Goal: Task Accomplishment & Management: Complete application form

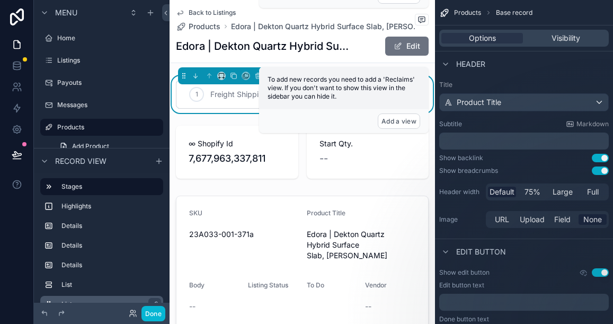
scroll to position [999, 0]
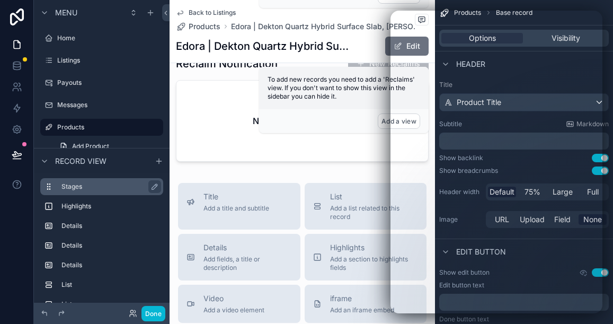
click at [103, 187] on label "Stages" at bounding box center [107, 186] width 93 height 8
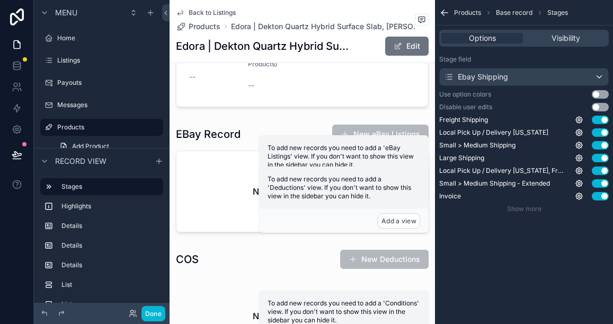
scroll to position [553, 0]
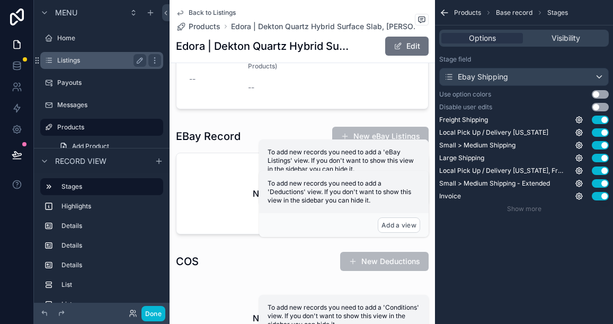
click at [121, 61] on label "Listings" at bounding box center [99, 60] width 85 height 8
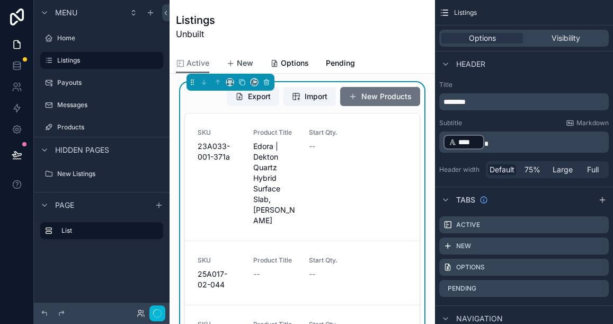
click at [242, 63] on span "New" at bounding box center [245, 63] width 16 height 11
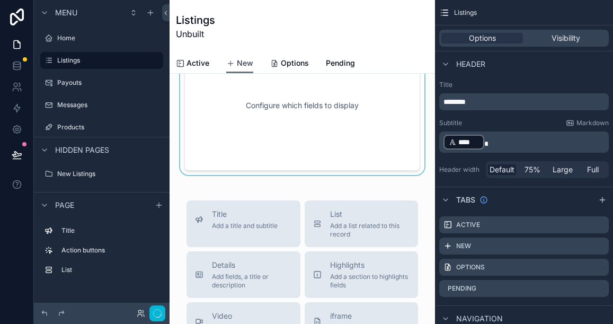
scroll to position [148, 0]
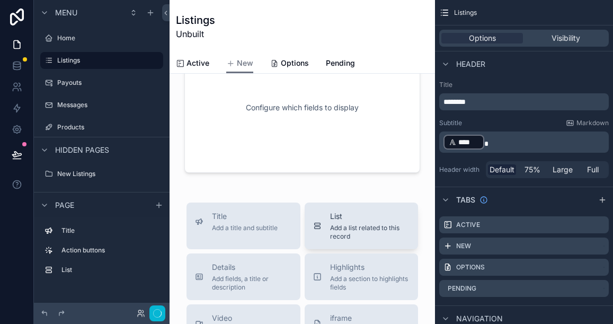
click at [346, 229] on span "Add a list related to this record" at bounding box center [370, 232] width 80 height 17
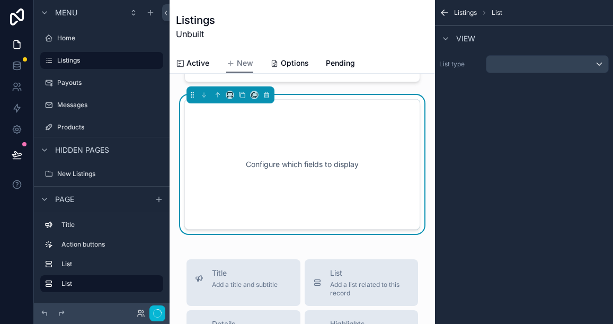
scroll to position [241, 0]
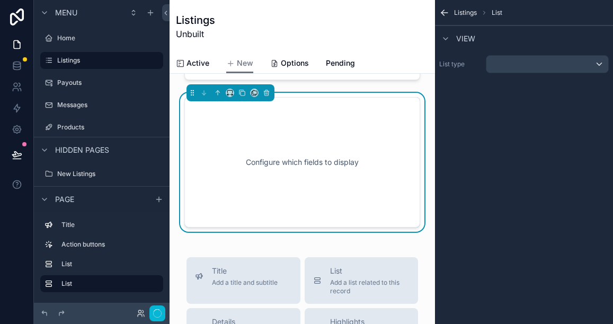
click at [456, 11] on span "Listings" at bounding box center [465, 12] width 23 height 8
click at [445, 12] on icon "scrollable content" at bounding box center [444, 12] width 11 height 11
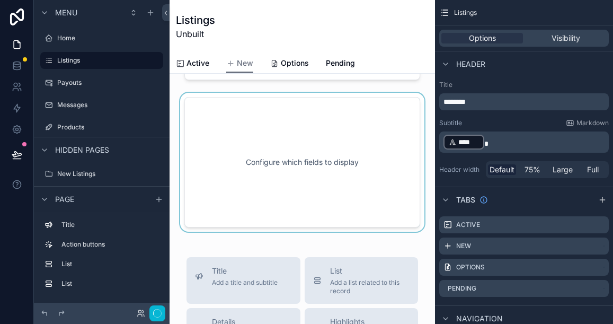
click at [370, 145] on div "scrollable content" at bounding box center [302, 162] width 249 height 139
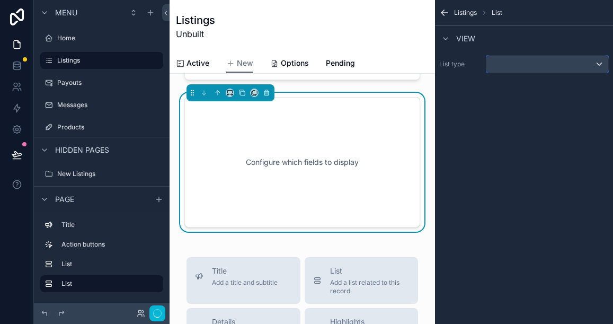
click at [598, 65] on div "scrollable content" at bounding box center [547, 64] width 122 height 17
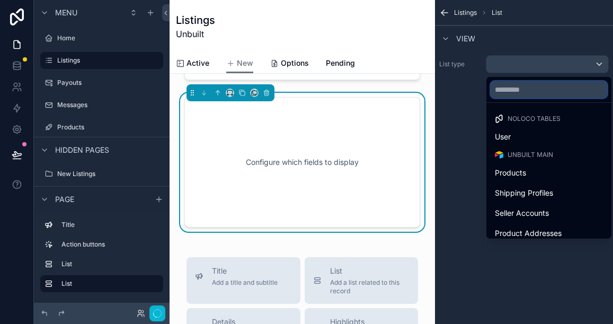
click at [524, 87] on input "text" at bounding box center [549, 89] width 117 height 17
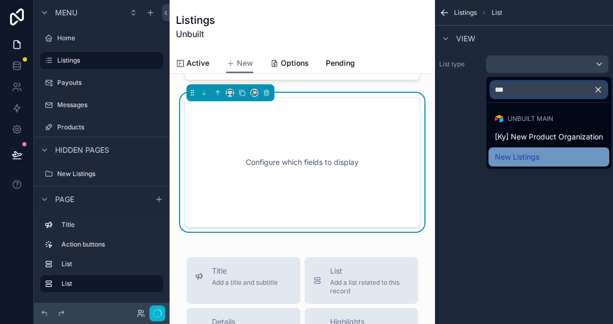
type input "***"
click at [527, 150] on span "New Listings" at bounding box center [517, 156] width 45 height 13
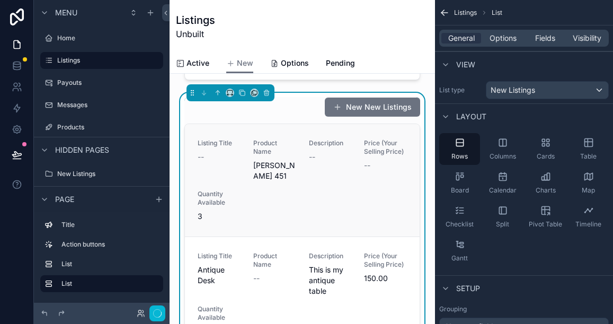
click at [313, 172] on div "Description --" at bounding box center [330, 160] width 43 height 42
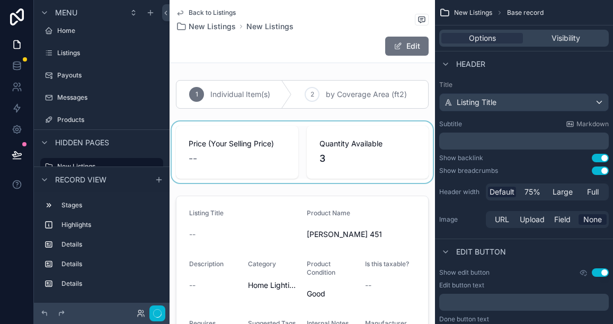
click at [232, 162] on div "scrollable content" at bounding box center [302, 151] width 265 height 61
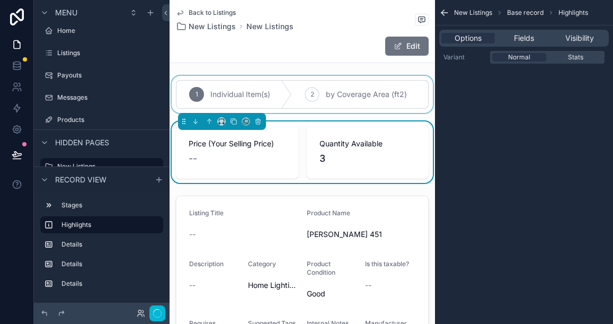
click at [284, 87] on div "scrollable content" at bounding box center [302, 94] width 265 height 37
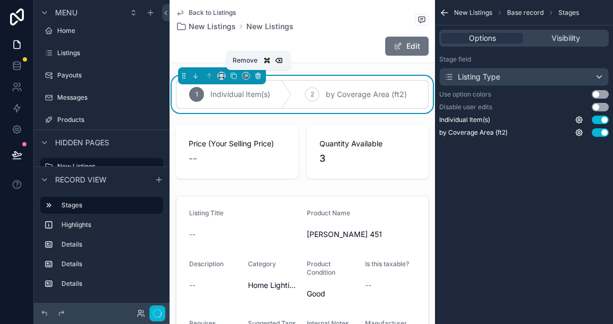
click at [260, 77] on icon "scrollable content" at bounding box center [257, 75] width 7 height 7
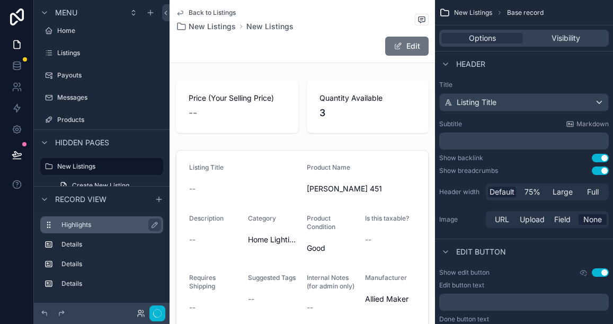
click at [103, 224] on label "Highlights" at bounding box center [107, 224] width 93 height 8
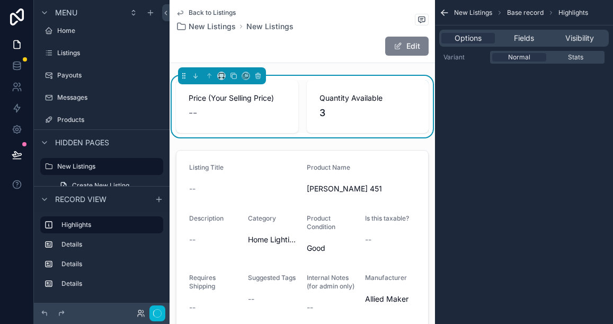
click at [409, 45] on button "Edit" at bounding box center [406, 46] width 43 height 19
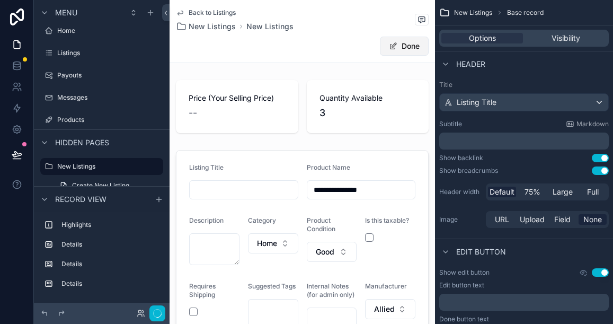
click at [404, 52] on button "Done" at bounding box center [404, 46] width 49 height 19
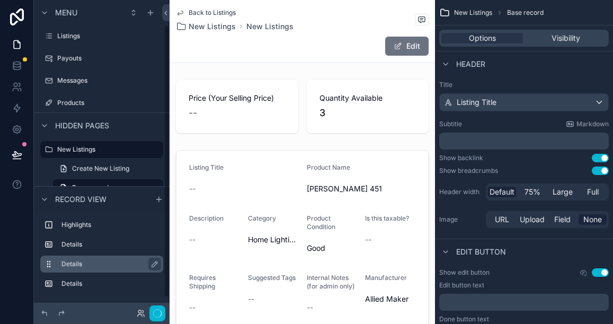
scroll to position [44, 0]
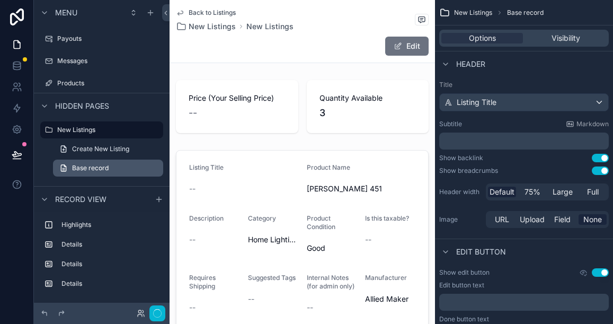
click at [110, 166] on link "Base record" at bounding box center [108, 168] width 110 height 17
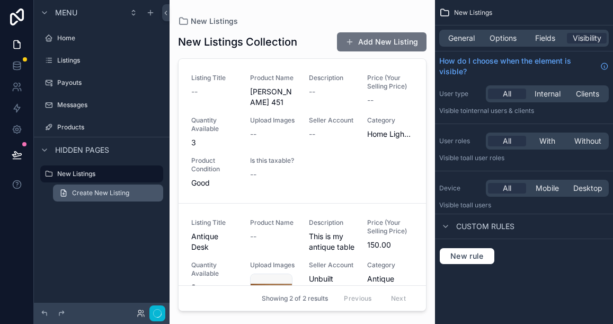
click at [100, 191] on span "Create New Listing" at bounding box center [100, 193] width 57 height 8
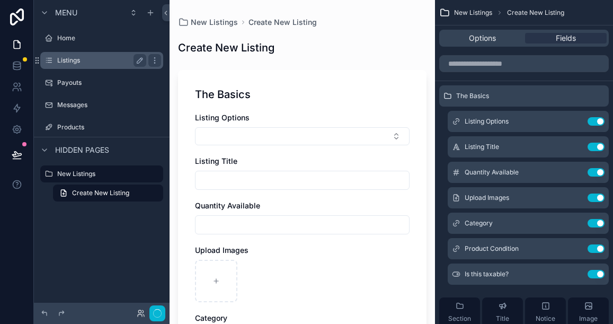
click at [77, 63] on label "Listings" at bounding box center [99, 60] width 85 height 8
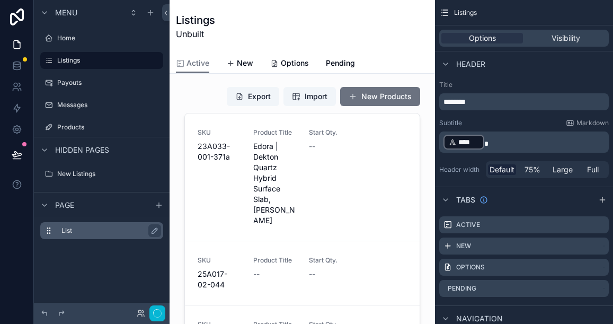
click at [70, 232] on label "List" at bounding box center [107, 230] width 93 height 8
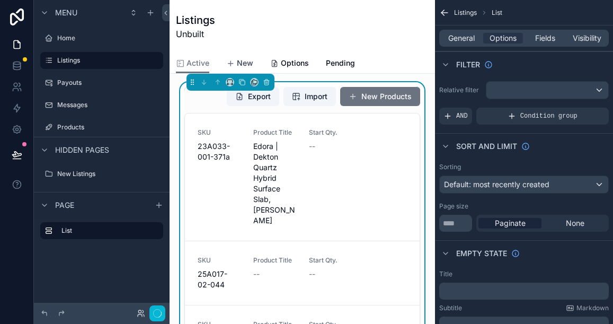
click at [249, 61] on span "New" at bounding box center [245, 63] width 16 height 11
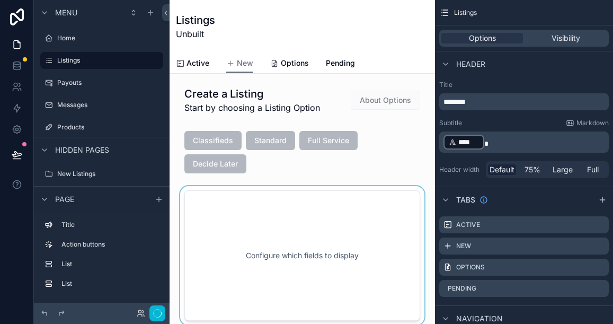
click at [227, 204] on div "scrollable content" at bounding box center [302, 255] width 249 height 139
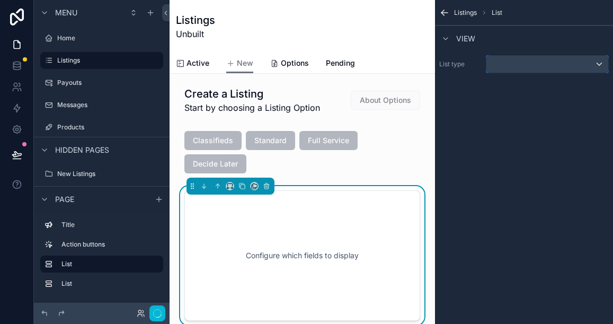
click at [509, 67] on div "scrollable content" at bounding box center [547, 64] width 122 height 17
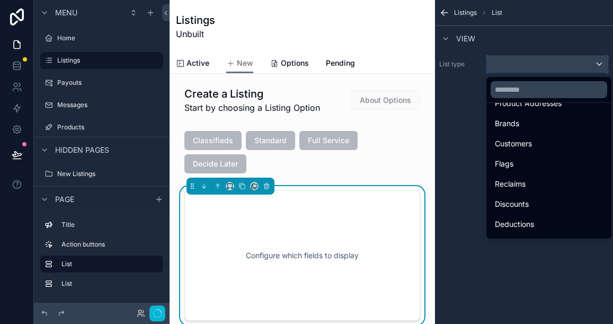
scroll to position [162, 0]
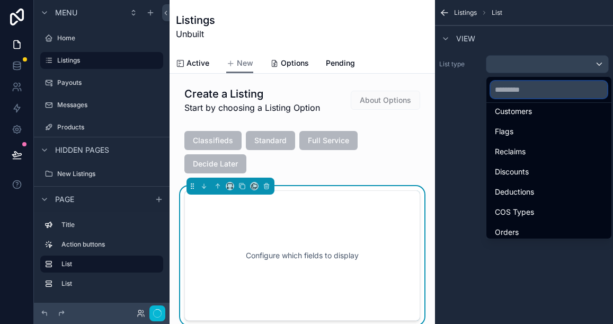
click at [514, 92] on input "text" at bounding box center [549, 89] width 117 height 17
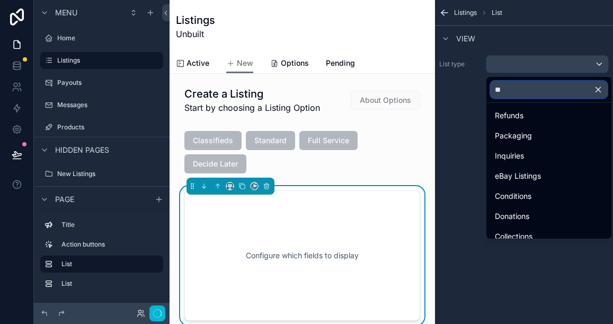
scroll to position [0, 0]
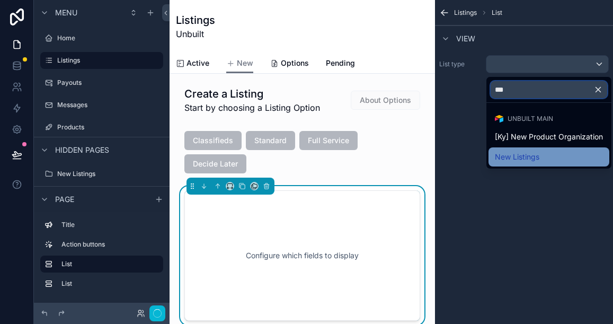
type input "***"
click at [527, 158] on span "New Listings" at bounding box center [517, 156] width 45 height 13
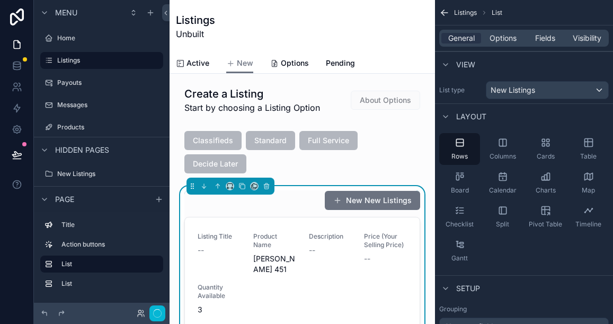
click at [351, 202] on button "New New Listings" at bounding box center [372, 200] width 95 height 19
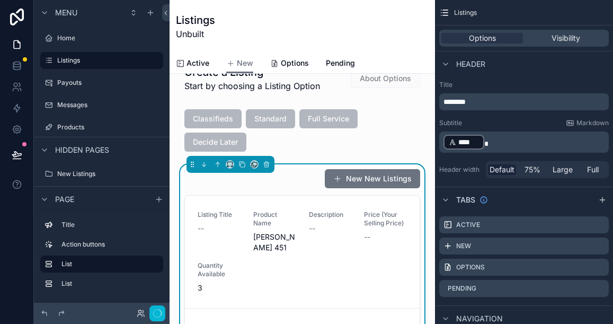
scroll to position [30, 0]
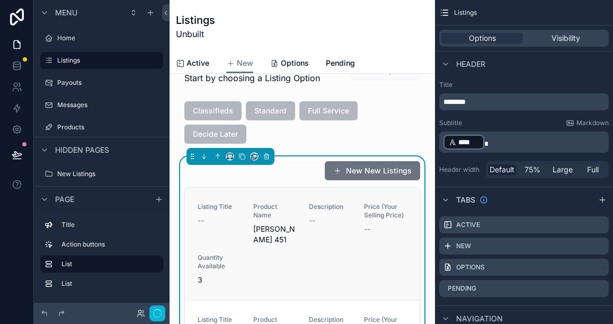
click at [264, 242] on span "[PERSON_NAME] 451" at bounding box center [274, 234] width 43 height 21
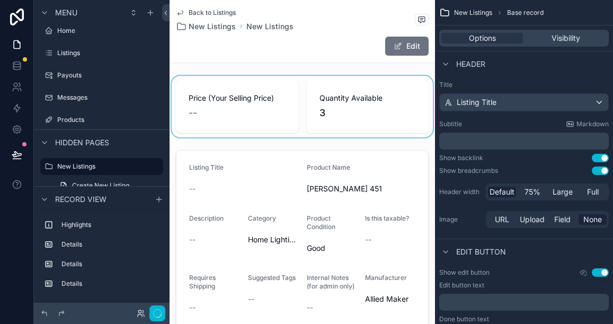
click at [276, 118] on div "scrollable content" at bounding box center [302, 106] width 265 height 61
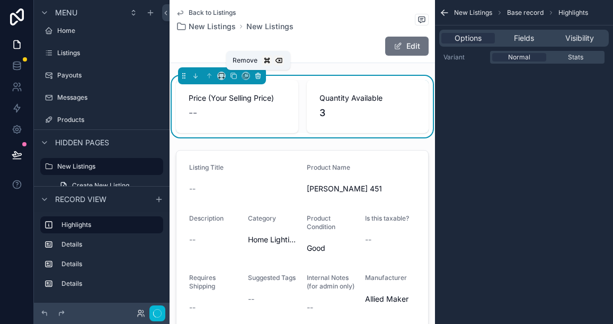
click at [259, 78] on icon "scrollable content" at bounding box center [257, 75] width 7 height 7
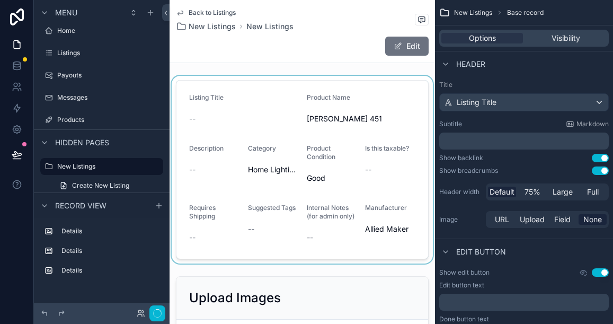
click at [260, 90] on div "scrollable content" at bounding box center [302, 170] width 265 height 188
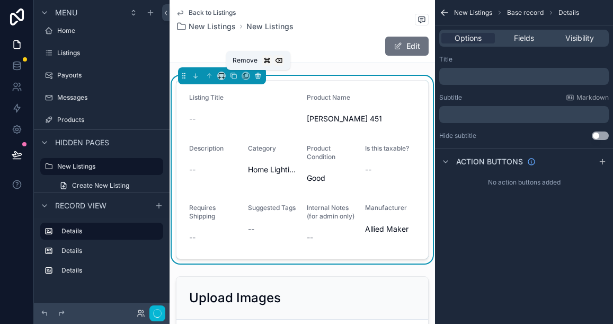
click at [258, 77] on icon "scrollable content" at bounding box center [257, 75] width 7 height 7
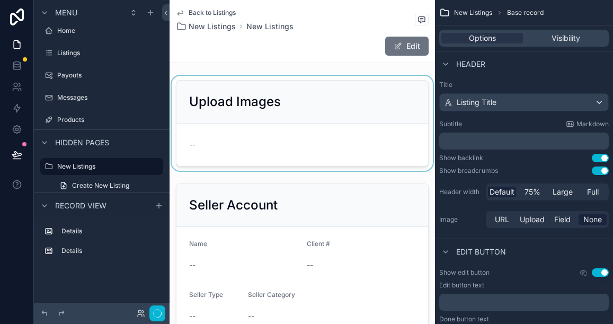
click at [309, 98] on div "scrollable content" at bounding box center [302, 123] width 265 height 95
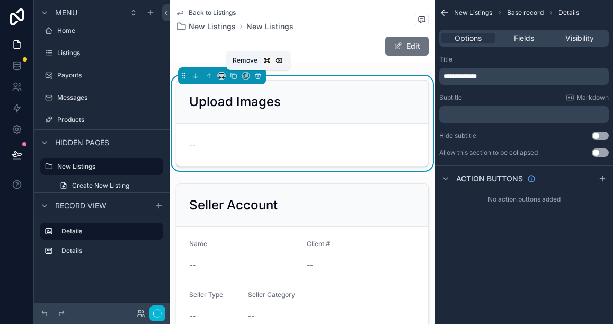
click at [259, 76] on icon "scrollable content" at bounding box center [259, 76] width 0 height 2
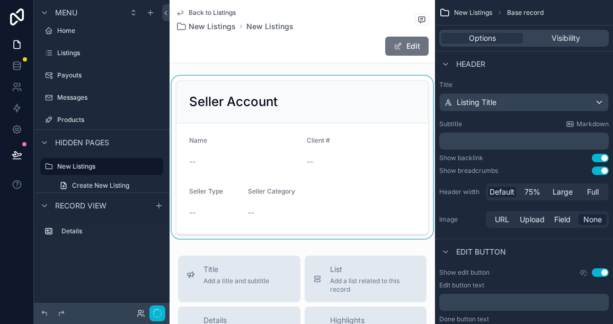
click at [274, 117] on div "scrollable content" at bounding box center [302, 157] width 265 height 163
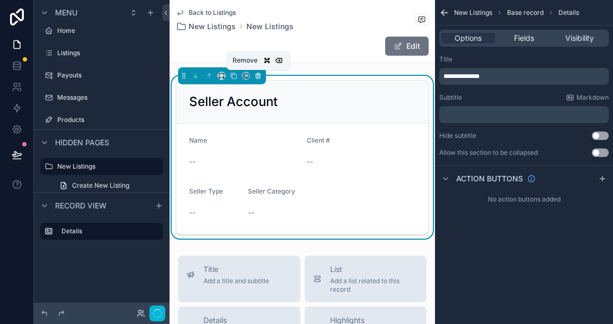
click at [260, 74] on icon "scrollable content" at bounding box center [258, 76] width 4 height 4
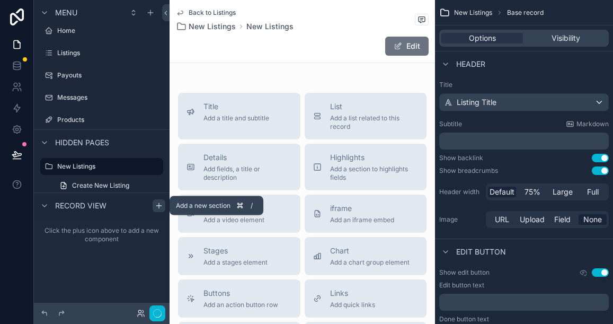
click at [156, 206] on icon "scrollable content" at bounding box center [159, 205] width 8 height 8
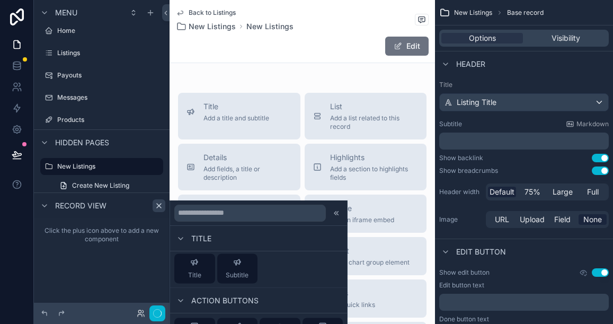
scroll to position [557, 0]
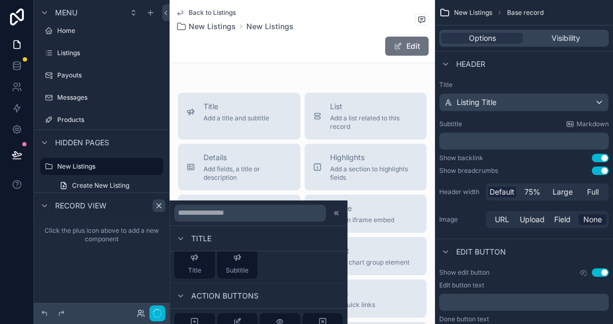
click at [130, 249] on div "Click the plus icon above to add a new component" at bounding box center [102, 235] width 136 height 34
click at [500, 76] on div "Title Listing Title Subtitle Markdown ﻿ Show backlink Use setting Show breadcru…" at bounding box center [524, 155] width 178 height 158
click at [336, 211] on icon at bounding box center [337, 213] width 2 height 4
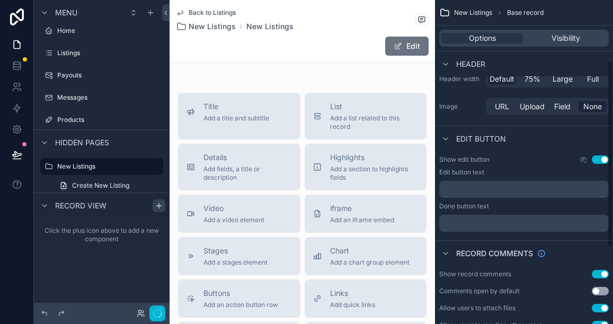
scroll to position [114, 0]
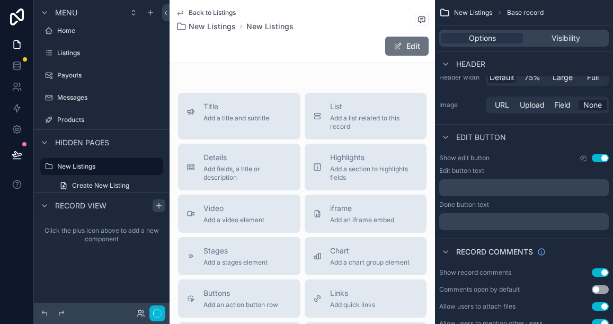
click at [467, 181] on div "﻿" at bounding box center [524, 187] width 170 height 17
click at [462, 187] on p "﻿" at bounding box center [525, 187] width 163 height 8
drag, startPoint x: 468, startPoint y: 189, endPoint x: 444, endPoint y: 188, distance: 24.4
click at [444, 188] on p "******" at bounding box center [525, 187] width 163 height 8
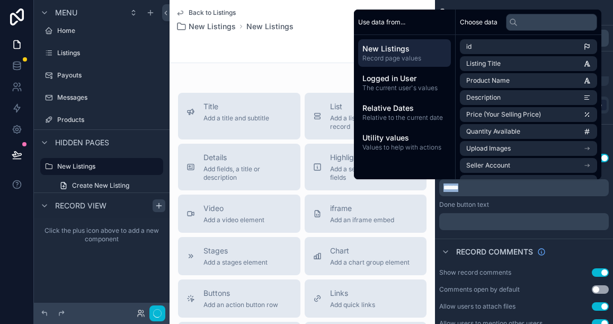
click at [467, 189] on p "******" at bounding box center [525, 187] width 163 height 8
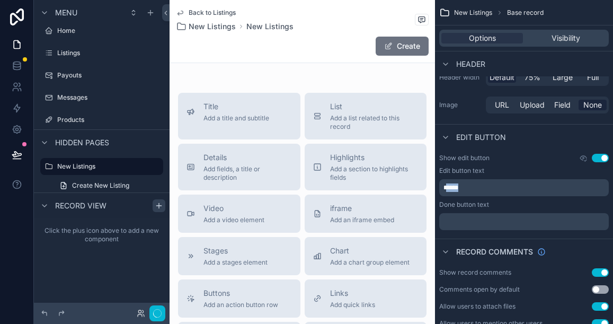
drag, startPoint x: 467, startPoint y: 188, endPoint x: 448, endPoint y: 185, distance: 19.7
click at [448, 185] on p "******" at bounding box center [525, 187] width 163 height 8
click at [457, 219] on p "﻿" at bounding box center [525, 221] width 163 height 8
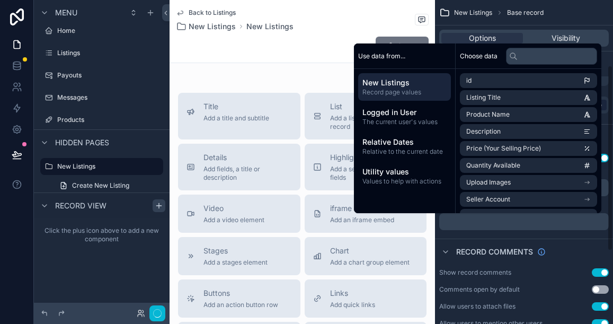
click at [538, 232] on div "Show edit button Use setting Edit button text ****** Done button text ﻿" at bounding box center [524, 191] width 178 height 85
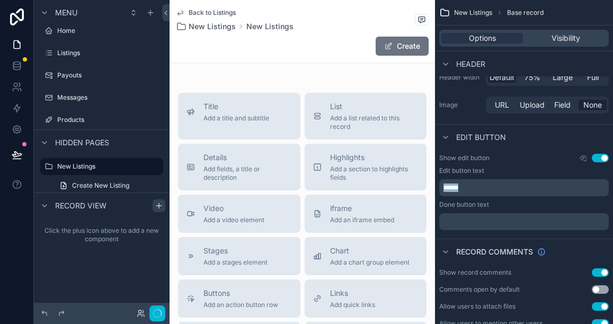
drag, startPoint x: 465, startPoint y: 187, endPoint x: 445, endPoint y: 187, distance: 19.6
click at [445, 187] on p "******" at bounding box center [525, 187] width 163 height 8
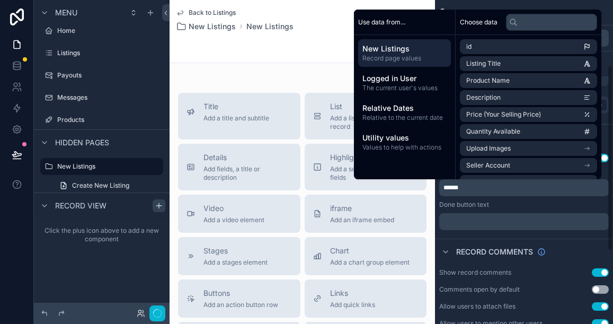
click at [486, 191] on p "******" at bounding box center [525, 187] width 163 height 8
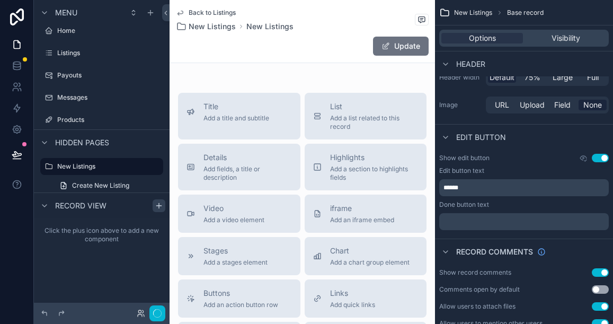
click at [492, 206] on div "Done button text" at bounding box center [524, 204] width 170 height 8
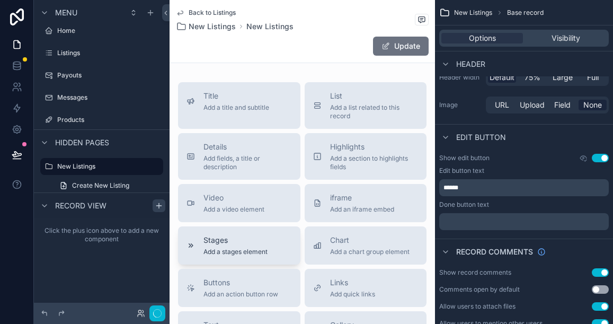
scroll to position [0, 0]
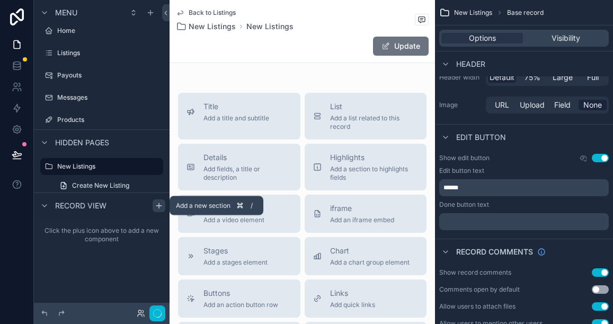
click at [158, 206] on icon "scrollable content" at bounding box center [159, 205] width 8 height 8
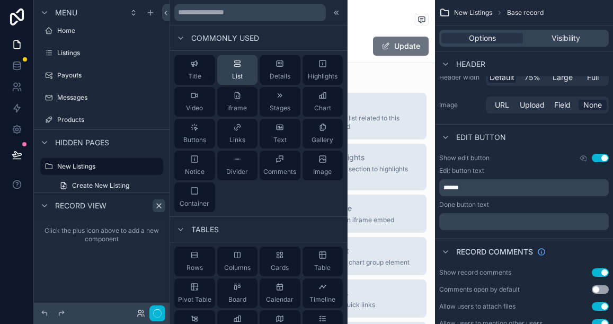
click at [242, 68] on div "List" at bounding box center [237, 69] width 11 height 21
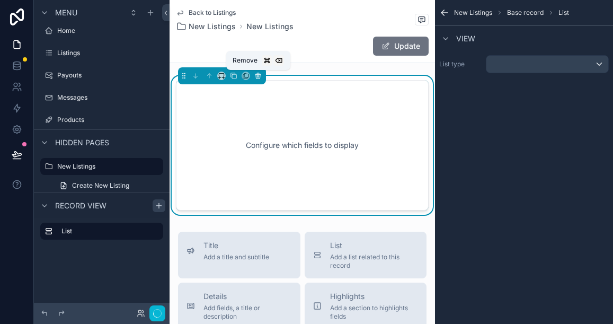
click at [259, 75] on icon "scrollable content" at bounding box center [259, 76] width 0 height 2
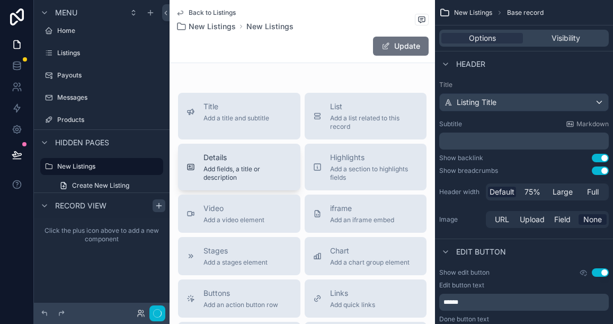
click at [231, 159] on span "Details" at bounding box center [247, 157] width 88 height 11
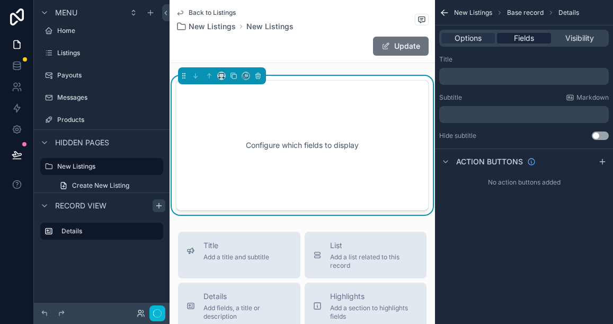
click at [516, 36] on span "Fields" at bounding box center [524, 38] width 20 height 11
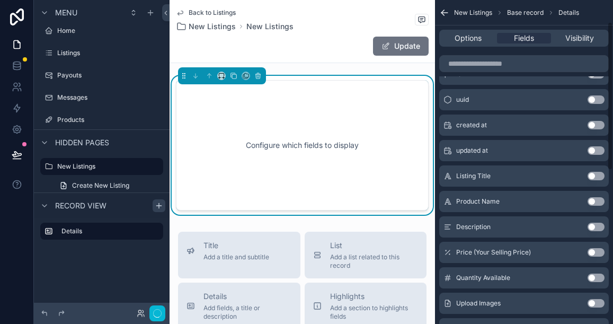
scroll to position [59, 0]
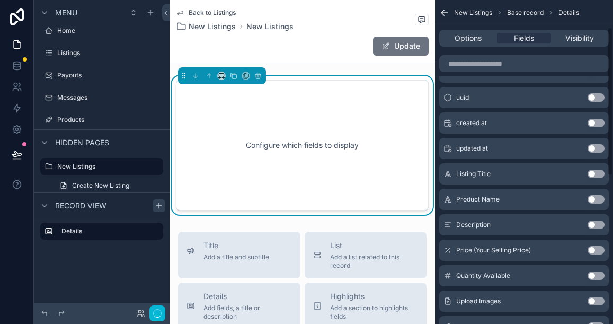
click at [596, 172] on button "Use setting" at bounding box center [596, 174] width 17 height 8
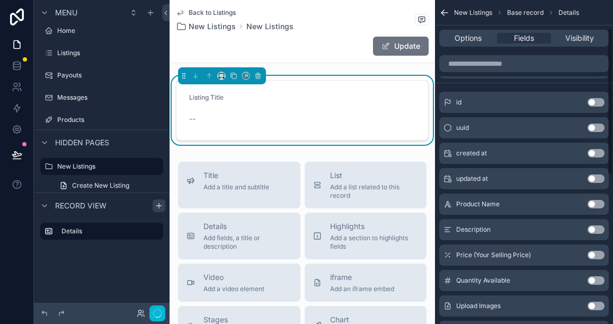
scroll to position [67, 0]
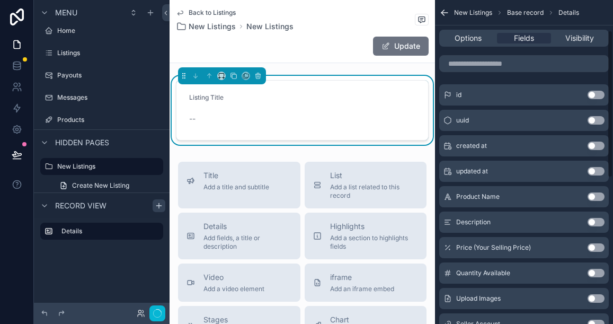
click at [595, 222] on button "Use setting" at bounding box center [596, 222] width 17 height 8
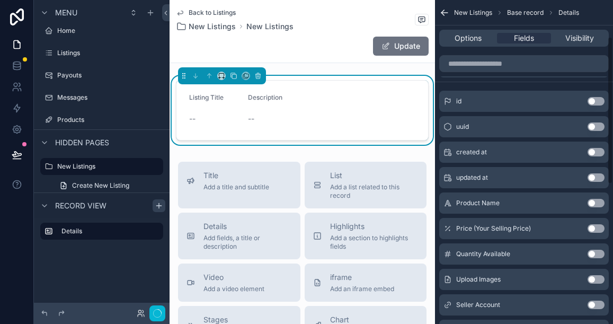
scroll to position [98, 0]
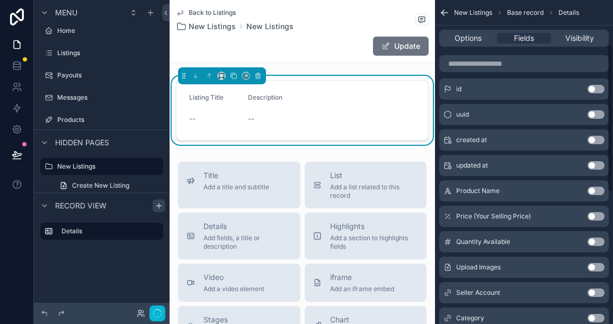
click at [598, 216] on button "Use setting" at bounding box center [596, 216] width 17 height 8
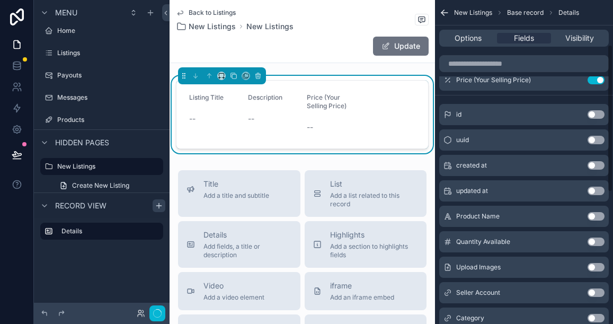
click at [595, 242] on button "Use setting" at bounding box center [596, 241] width 17 height 8
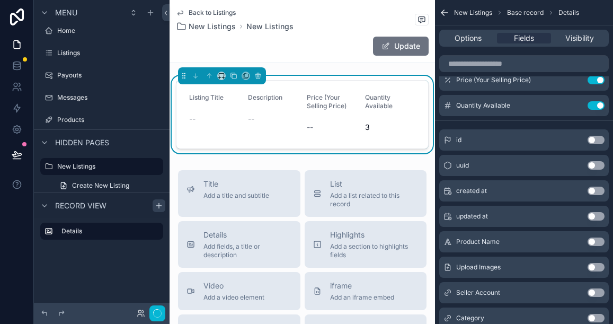
click at [405, 50] on button "Update" at bounding box center [401, 46] width 56 height 19
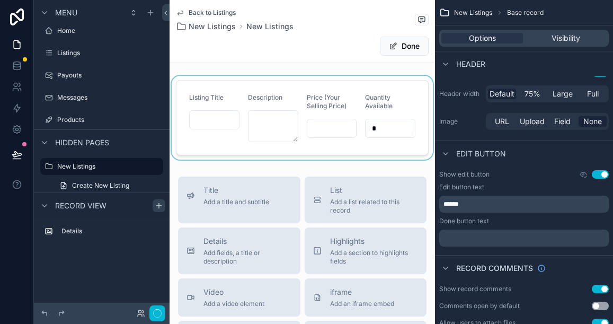
click at [220, 117] on div "scrollable content" at bounding box center [302, 118] width 265 height 84
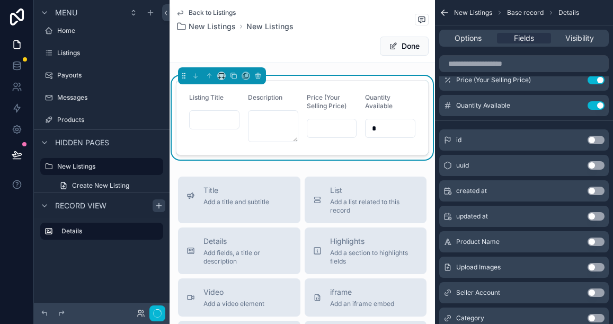
click at [220, 117] on input "scrollable content" at bounding box center [214, 119] width 49 height 15
click at [271, 119] on textarea "scrollable content" at bounding box center [273, 126] width 50 height 32
click at [329, 125] on input "scrollable content" at bounding box center [331, 128] width 49 height 15
click at [385, 126] on input "*" at bounding box center [390, 128] width 49 height 15
click at [220, 120] on input "scrollable content" at bounding box center [214, 119] width 49 height 15
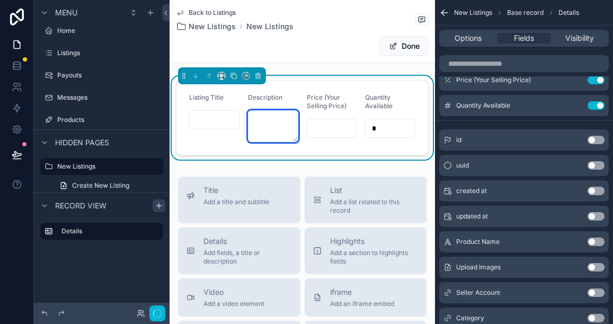
click at [284, 127] on textarea "scrollable content" at bounding box center [273, 126] width 50 height 32
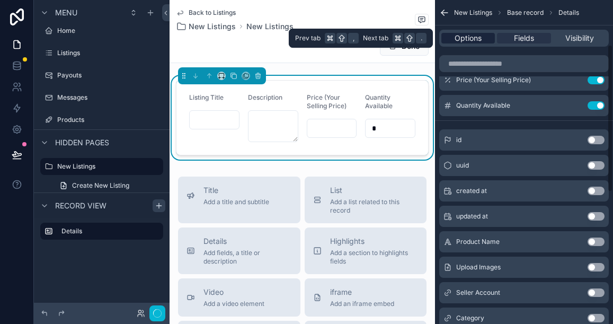
click at [471, 36] on span "Options" at bounding box center [468, 38] width 27 height 11
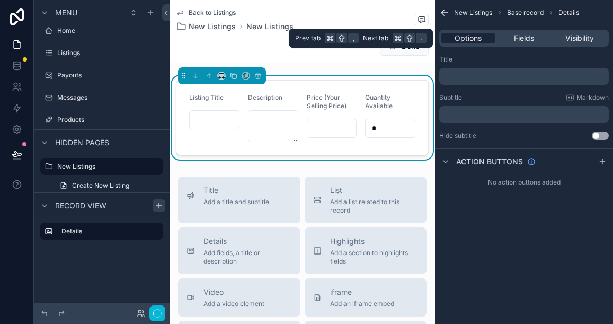
scroll to position [0, 0]
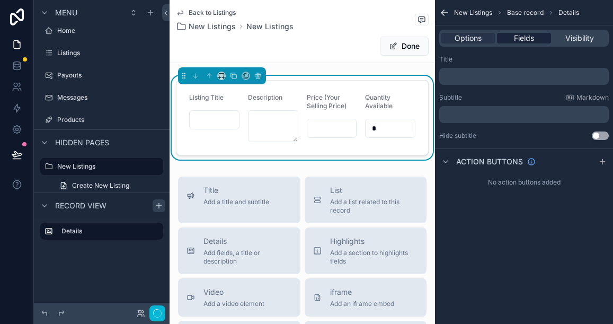
click at [524, 39] on span "Fields" at bounding box center [524, 38] width 20 height 11
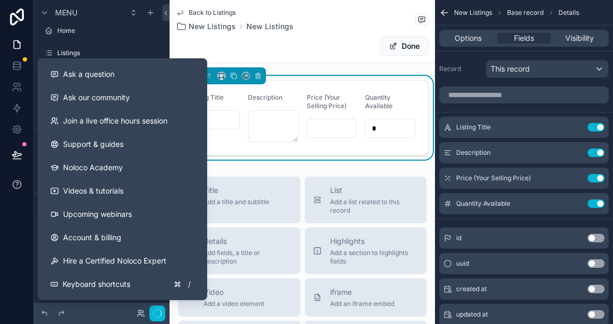
click at [19, 187] on icon at bounding box center [17, 184] width 11 height 11
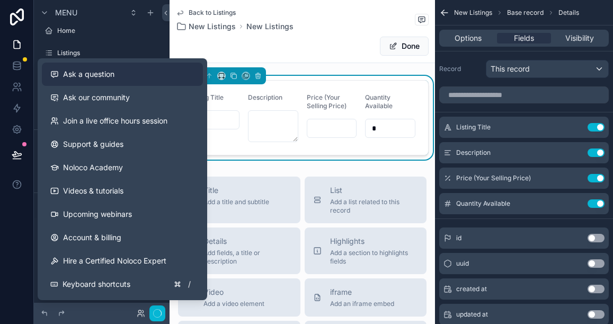
click at [93, 76] on span "Ask a question" at bounding box center [88, 74] width 51 height 11
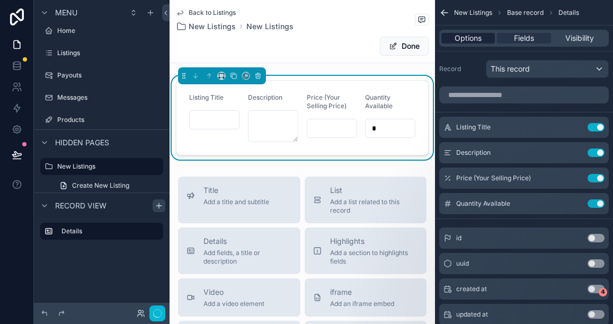
click at [472, 34] on span "Options" at bounding box center [468, 38] width 27 height 11
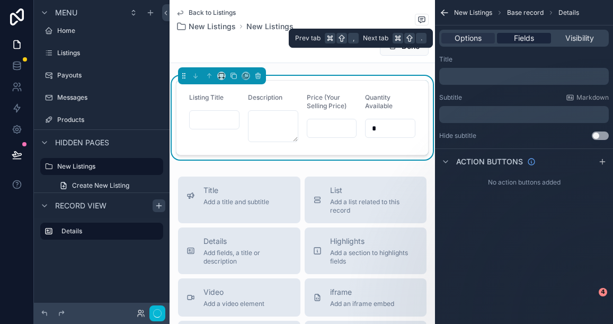
click at [514, 37] on span "Fields" at bounding box center [524, 38] width 20 height 11
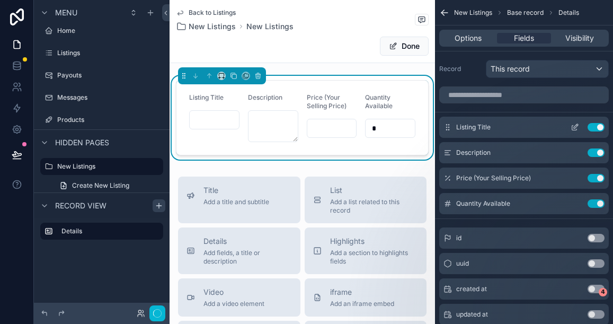
click at [574, 127] on icon "scrollable content" at bounding box center [575, 127] width 8 height 8
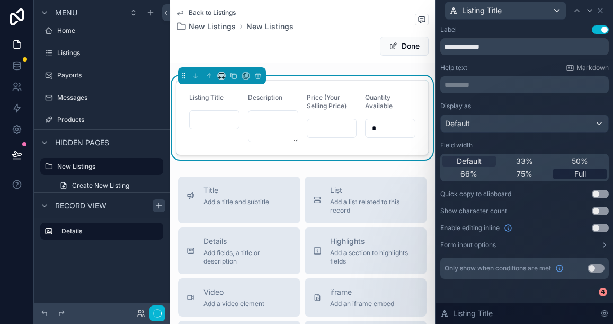
click at [576, 171] on span "Full" at bounding box center [580, 174] width 12 height 11
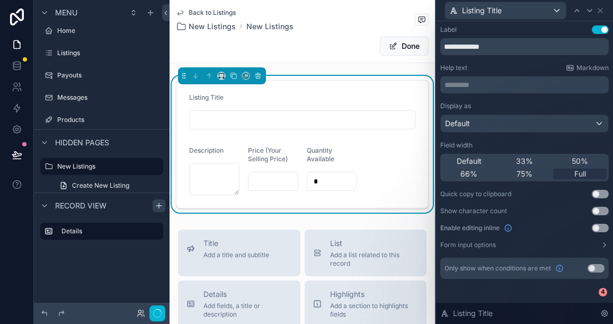
click at [294, 136] on form "Listing Title Description Price (Your Selling Price) Quantity Available *" at bounding box center [302, 144] width 252 height 127
click at [601, 13] on icon at bounding box center [600, 10] width 8 height 8
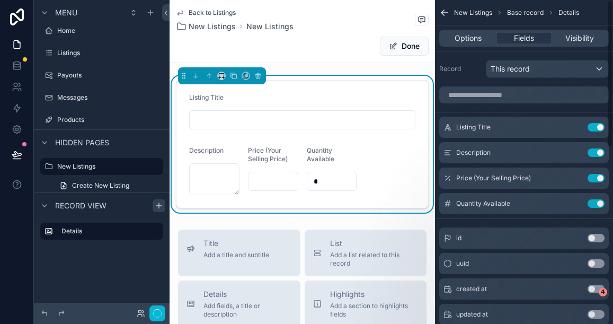
click at [406, 48] on button "Done" at bounding box center [404, 46] width 49 height 19
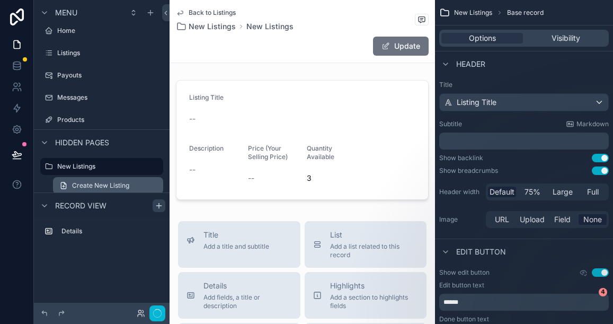
click at [115, 185] on span "Create New Listing" at bounding box center [100, 185] width 57 height 8
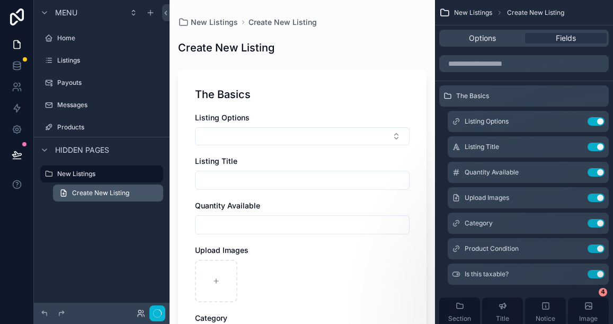
click at [90, 191] on span "Create New Listing" at bounding box center [100, 193] width 57 height 8
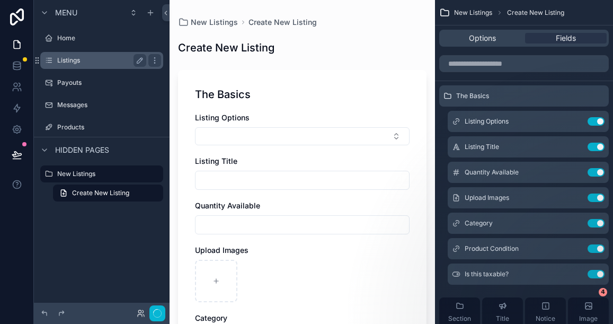
click at [91, 60] on label "Listings" at bounding box center [99, 60] width 85 height 8
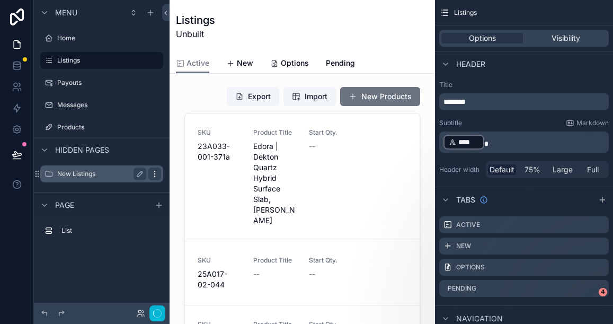
click at [153, 172] on icon "scrollable content" at bounding box center [154, 174] width 8 height 8
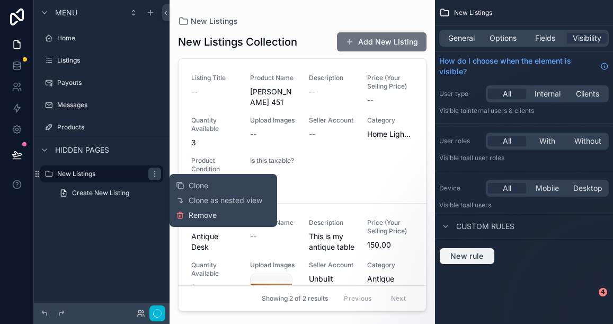
click at [191, 212] on span "Remove" at bounding box center [203, 215] width 28 height 11
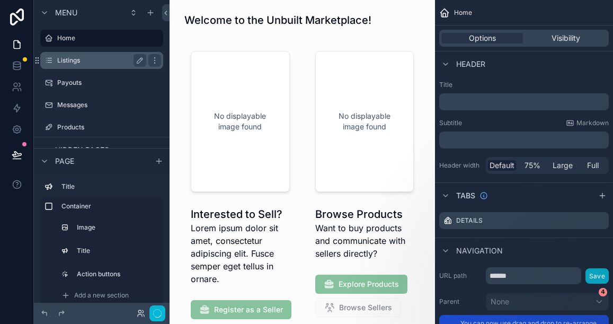
click at [86, 63] on label "Listings" at bounding box center [99, 60] width 85 height 8
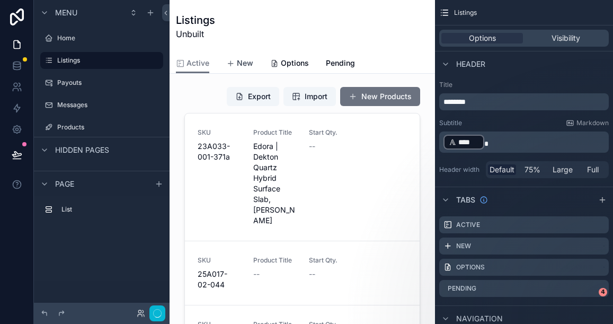
click at [238, 61] on span "New" at bounding box center [245, 63] width 16 height 11
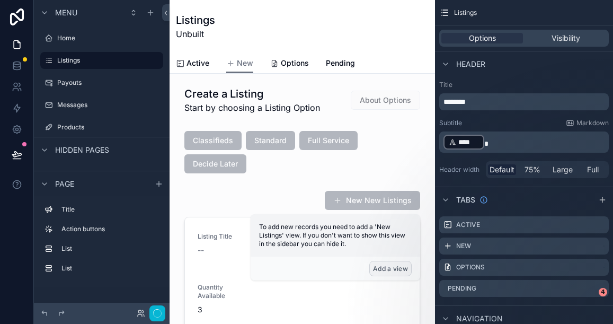
click at [383, 268] on button "Add a view" at bounding box center [390, 268] width 42 height 15
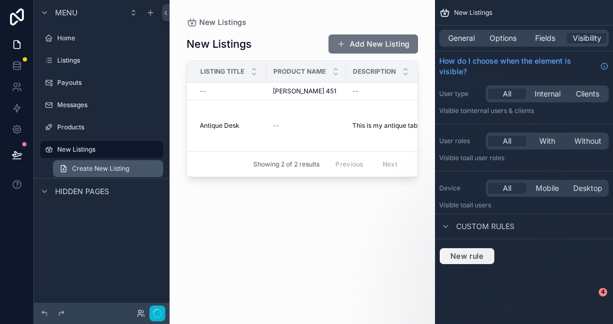
click at [101, 169] on span "Create New Listing" at bounding box center [100, 168] width 57 height 8
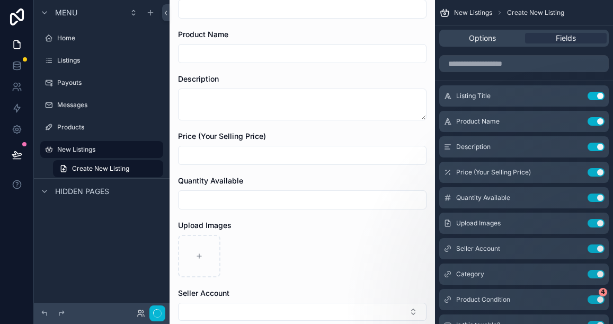
scroll to position [82, 0]
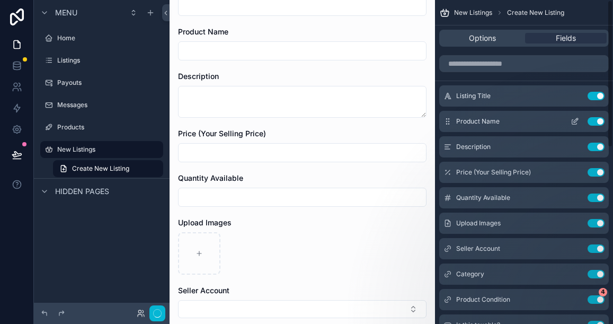
click at [598, 124] on button "Use setting" at bounding box center [596, 121] width 17 height 8
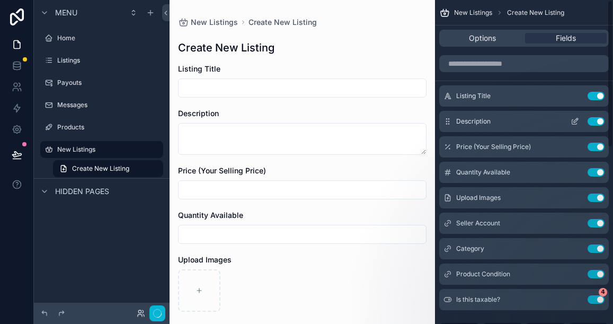
click at [599, 122] on button "Use setting" at bounding box center [596, 121] width 17 height 8
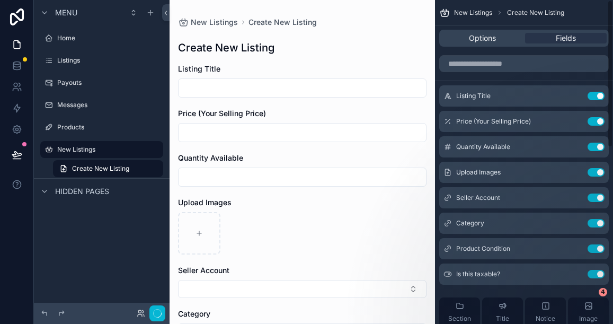
click at [599, 122] on button "Use setting" at bounding box center [596, 121] width 17 height 8
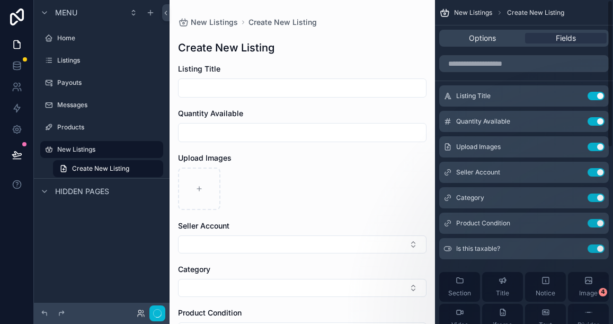
click at [599, 122] on button "Use setting" at bounding box center [596, 121] width 17 height 8
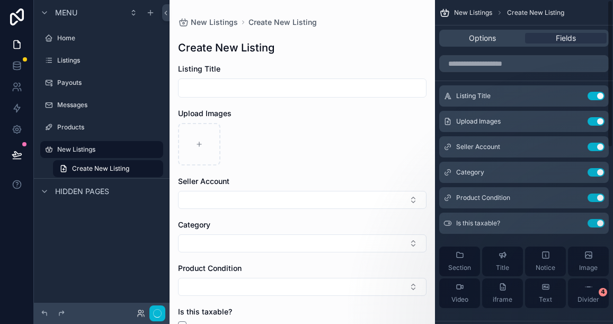
click at [599, 122] on button "Use setting" at bounding box center [596, 121] width 17 height 8
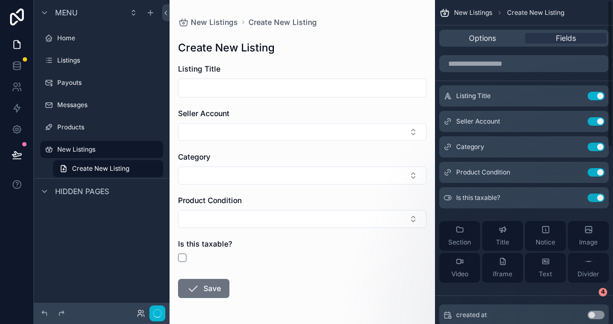
click at [599, 122] on button "Use setting" at bounding box center [596, 121] width 17 height 8
click at [599, 143] on button "Use setting" at bounding box center [596, 147] width 17 height 8
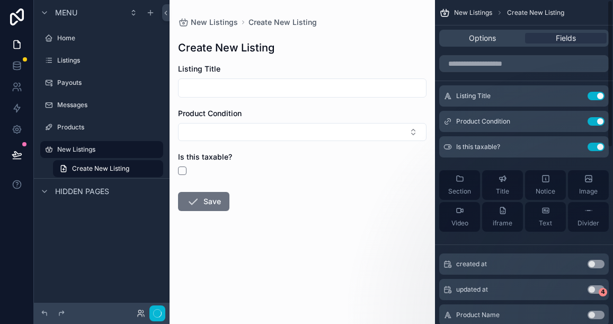
click at [599, 122] on button "Use setting" at bounding box center [596, 121] width 17 height 8
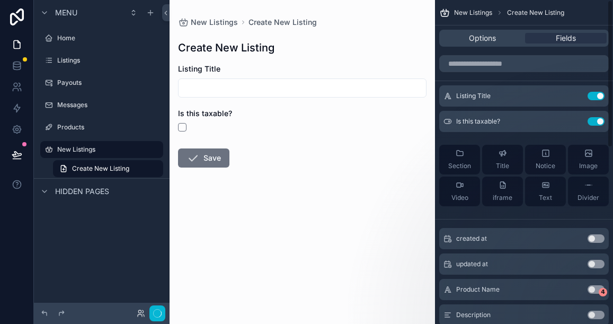
click at [599, 122] on button "Use setting" at bounding box center [596, 121] width 17 height 8
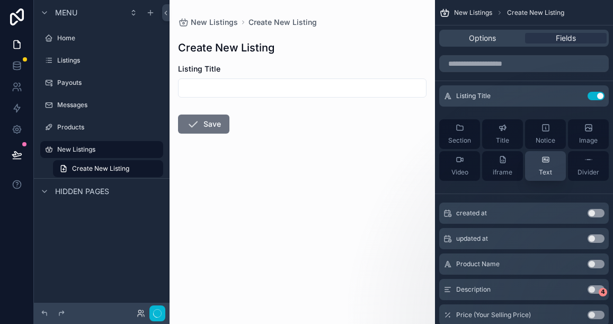
click at [544, 163] on icon "scrollable content" at bounding box center [546, 159] width 8 height 8
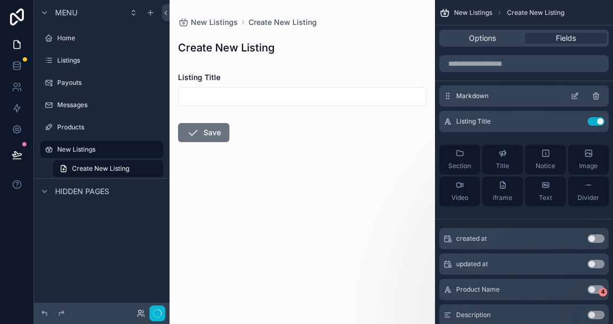
click at [571, 95] on icon "scrollable content" at bounding box center [575, 96] width 8 height 8
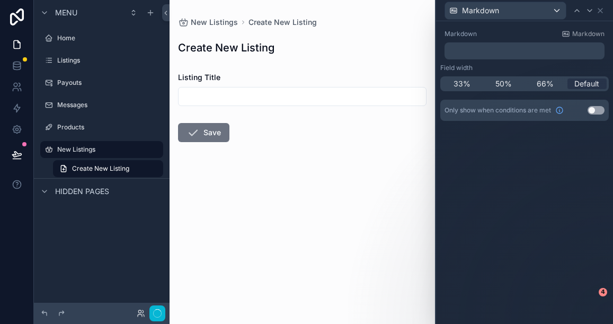
click at [471, 55] on p "﻿" at bounding box center [526, 51] width 154 height 11
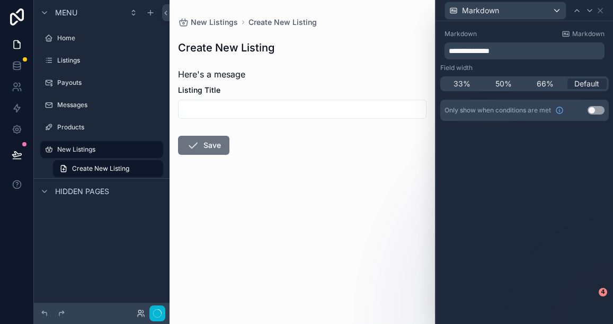
click at [274, 184] on form "Here's a mesage Listing Title Save" at bounding box center [302, 143] width 249 height 159
drag, startPoint x: 509, startPoint y: 54, endPoint x: 450, endPoint y: 48, distance: 58.5
click at [450, 48] on p "**********" at bounding box center [526, 51] width 154 height 11
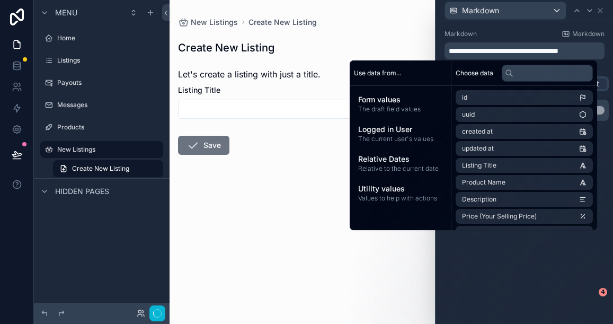
click at [269, 151] on form "Let's create a listing with just a title. Listing Title Save" at bounding box center [302, 143] width 249 height 159
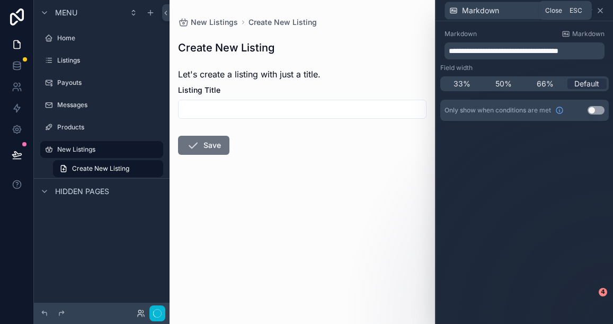
click at [600, 7] on icon at bounding box center [600, 10] width 8 height 8
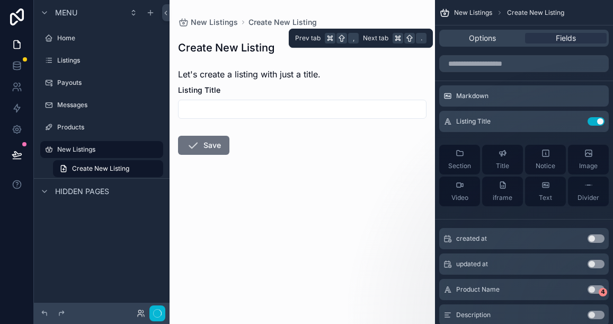
click at [481, 43] on div "Options Fields" at bounding box center [524, 38] width 170 height 17
click at [480, 37] on span "Options" at bounding box center [482, 38] width 27 height 11
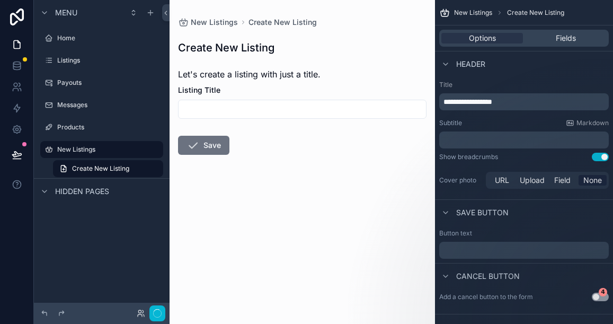
click at [492, 101] on span "**********" at bounding box center [468, 101] width 49 height 7
drag, startPoint x: 470, startPoint y: 102, endPoint x: 444, endPoint y: 101, distance: 26.0
click at [444, 101] on span "**********" at bounding box center [468, 101] width 49 height 7
click at [491, 100] on p "**********" at bounding box center [525, 101] width 163 height 11
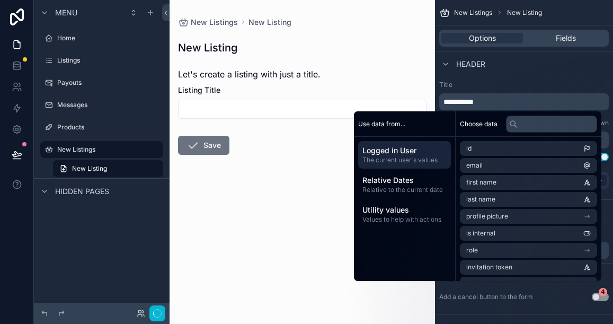
click at [483, 84] on label "Title" at bounding box center [524, 85] width 170 height 8
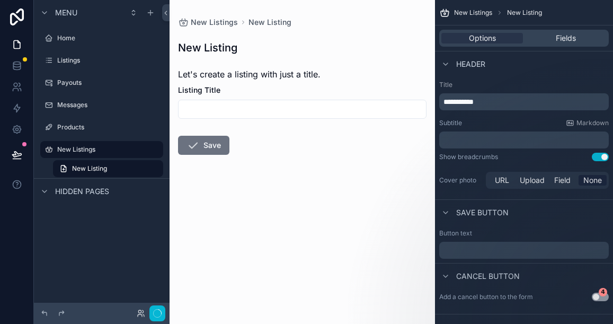
click at [459, 138] on p "﻿" at bounding box center [525, 140] width 163 height 11
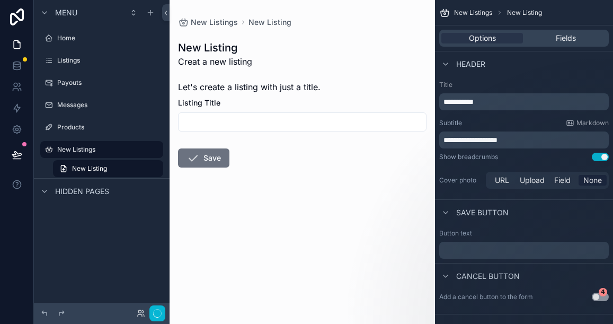
click at [462, 140] on span "**********" at bounding box center [471, 139] width 54 height 7
click at [500, 140] on span "**********" at bounding box center [472, 139] width 57 height 7
drag, startPoint x: 519, startPoint y: 140, endPoint x: 442, endPoint y: 143, distance: 77.4
click at [442, 143] on div "**********" at bounding box center [524, 139] width 170 height 17
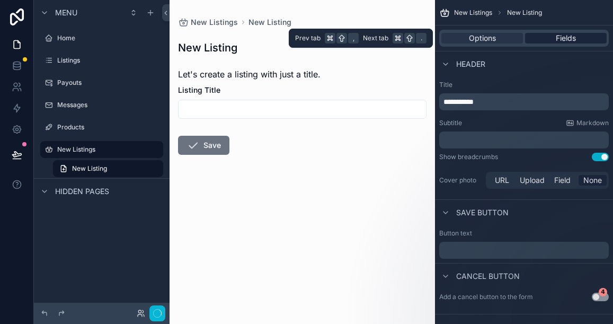
click at [556, 38] on span "Fields" at bounding box center [566, 38] width 20 height 11
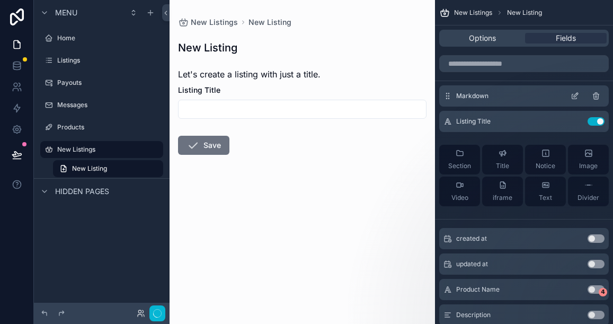
click at [590, 98] on div "scrollable content" at bounding box center [588, 96] width 34 height 8
click at [597, 98] on icon "scrollable content" at bounding box center [597, 96] width 0 height 2
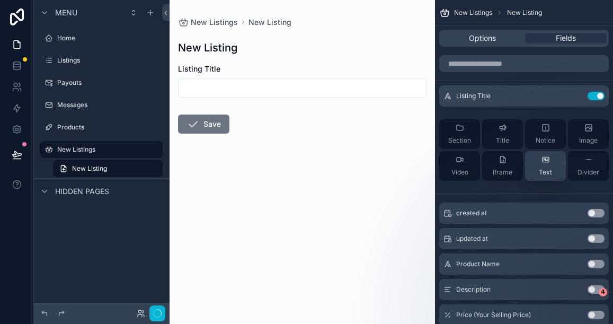
click at [544, 167] on div "Text" at bounding box center [545, 165] width 13 height 21
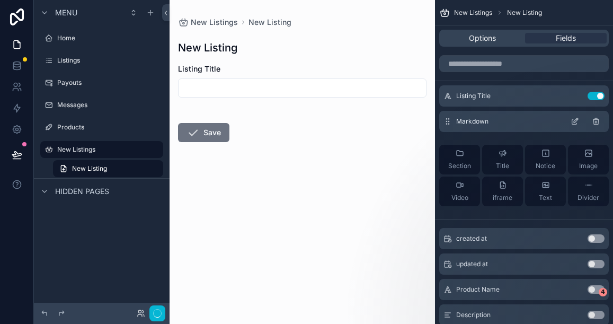
click at [577, 122] on icon "scrollable content" at bounding box center [575, 121] width 8 height 8
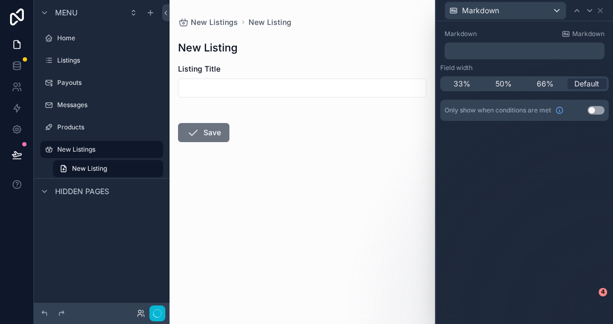
click at [462, 50] on p "﻿" at bounding box center [526, 51] width 154 height 11
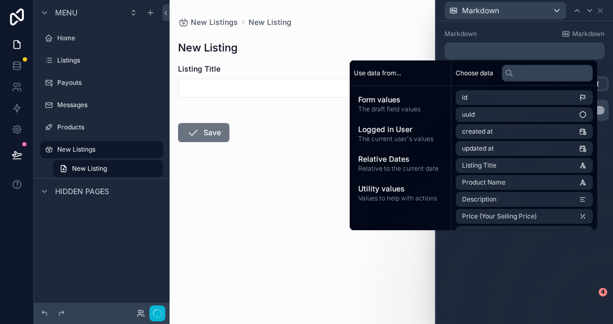
click at [326, 93] on input "scrollable content" at bounding box center [302, 88] width 247 height 15
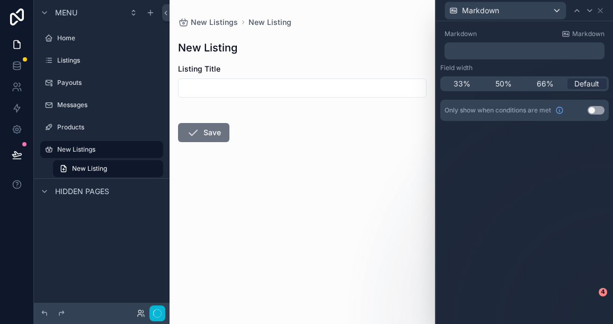
click at [211, 67] on span "Listing Title" at bounding box center [199, 68] width 42 height 9
click at [205, 88] on input "scrollable content" at bounding box center [302, 88] width 247 height 15
click at [190, 106] on form "Listing Title Save" at bounding box center [302, 137] width 249 height 146
click at [477, 52] on p "﻿" at bounding box center [526, 51] width 154 height 11
click at [564, 33] on icon at bounding box center [565, 34] width 2 height 2
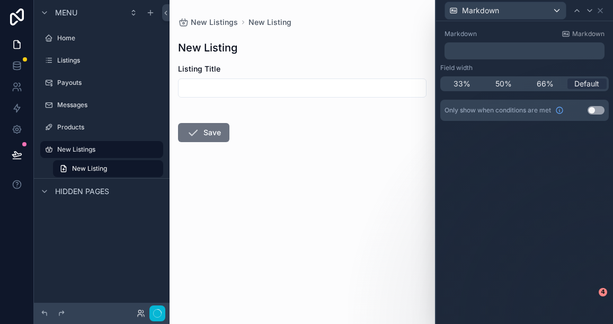
click at [464, 54] on p "﻿" at bounding box center [526, 51] width 154 height 11
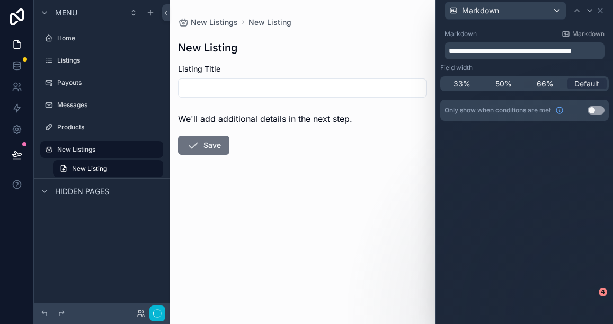
click at [277, 141] on form "Listing Title We'll add additional details in the next step. Save" at bounding box center [302, 143] width 249 height 159
click at [179, 118] on span "We'll add additional details in the next step." at bounding box center [265, 118] width 174 height 11
click at [450, 49] on span "**********" at bounding box center [510, 50] width 123 height 7
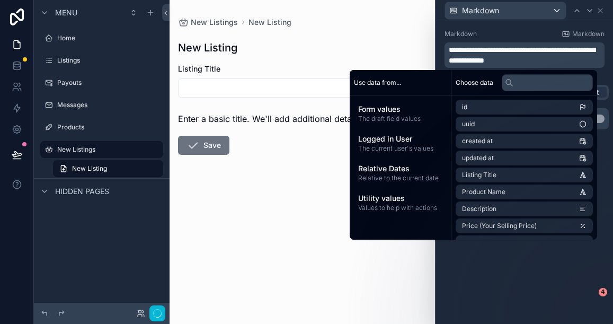
click at [289, 177] on form "Listing Title Enter a basic title. We'll add additional details in the next ste…" at bounding box center [302, 143] width 249 height 159
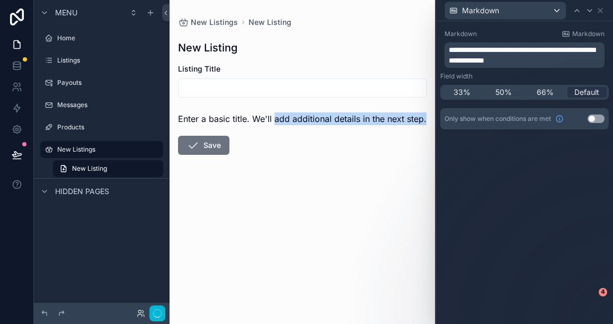
drag, startPoint x: 274, startPoint y: 117, endPoint x: 425, endPoint y: 119, distance: 151.0
click at [425, 119] on div "Enter a basic title. We'll add additional details in the next step." at bounding box center [302, 118] width 249 height 13
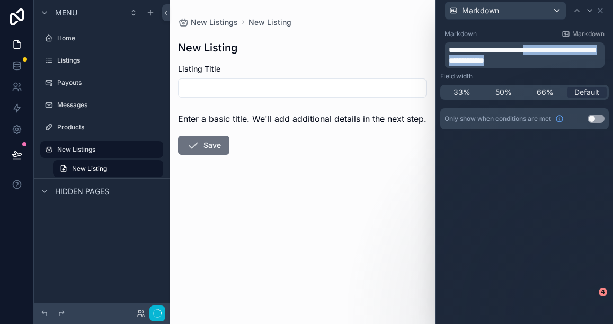
drag, startPoint x: 536, startPoint y: 51, endPoint x: 541, endPoint y: 61, distance: 10.9
click at [541, 61] on p "**********" at bounding box center [526, 55] width 154 height 21
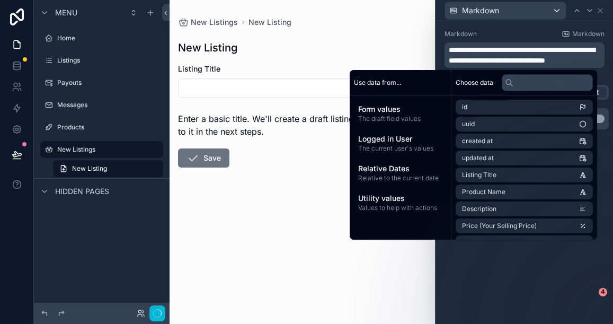
click at [264, 188] on form "Listing Title Enter a basic title. We'll create a draft listing and add details…" at bounding box center [302, 150] width 249 height 172
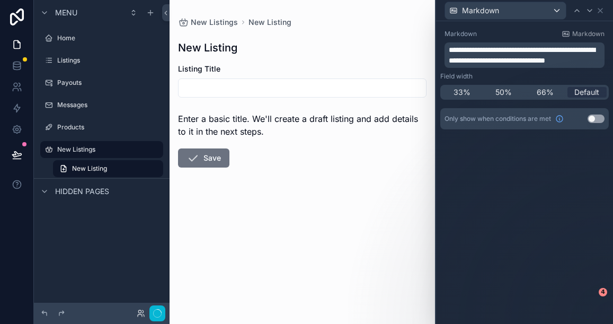
click at [254, 174] on form "Listing Title Enter a basic title. We'll create a draft listing and add details…" at bounding box center [302, 150] width 249 height 172
click at [603, 11] on icon at bounding box center [600, 10] width 8 height 8
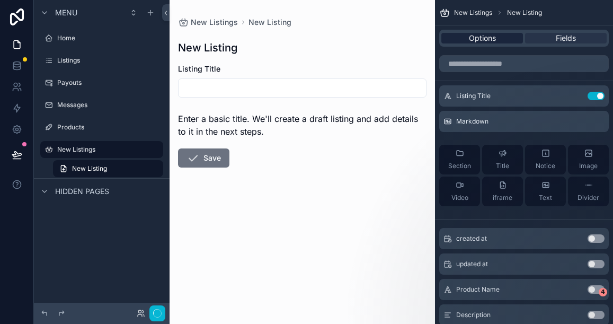
click at [487, 41] on span "Options" at bounding box center [482, 38] width 27 height 11
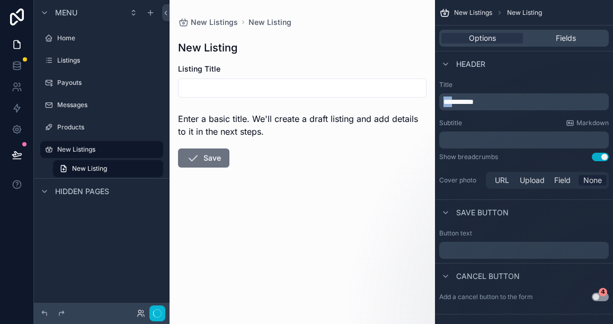
drag, startPoint x: 445, startPoint y: 102, endPoint x: 458, endPoint y: 101, distance: 13.3
click at [458, 101] on span "**********" at bounding box center [459, 101] width 30 height 7
click at [285, 212] on form "Listing Title Enter a basic title. We'll create a draft listing and add details…" at bounding box center [302, 150] width 249 height 172
drag, startPoint x: 462, startPoint y: 103, endPoint x: 440, endPoint y: 104, distance: 21.8
click at [440, 104] on div "**********" at bounding box center [524, 101] width 170 height 17
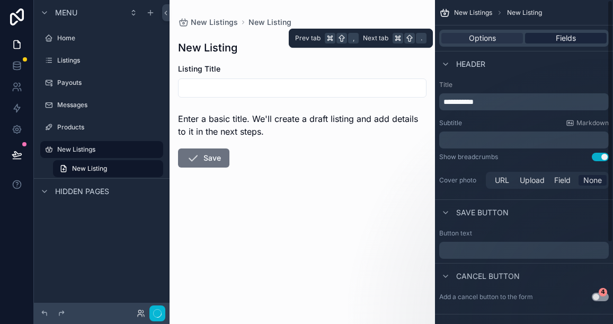
click at [546, 34] on div "Fields" at bounding box center [566, 38] width 82 height 11
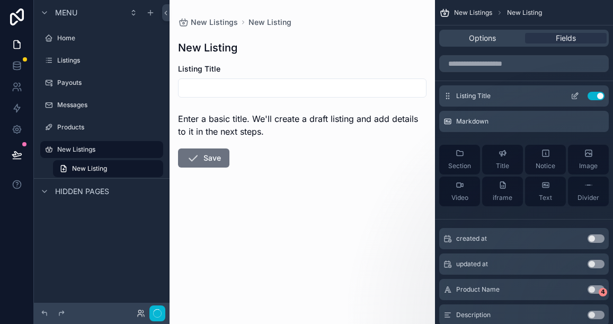
click at [574, 95] on icon "scrollable content" at bounding box center [575, 96] width 8 height 8
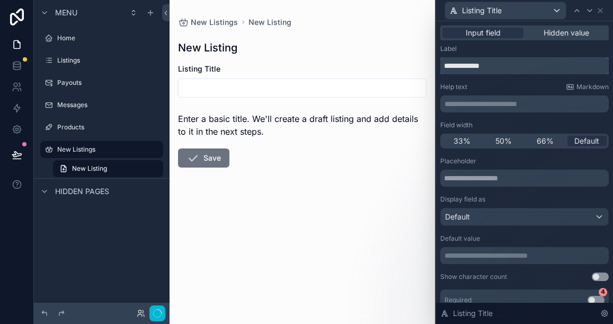
click at [491, 68] on input "**********" at bounding box center [524, 65] width 169 height 17
click at [349, 175] on form "Listing Title (Draft) Enter a basic title. We'll create a draft listing and add…" at bounding box center [302, 150] width 249 height 172
drag, startPoint x: 484, startPoint y: 66, endPoint x: 509, endPoint y: 68, distance: 24.4
click at [508, 67] on input "**********" at bounding box center [524, 65] width 169 height 17
drag, startPoint x: 486, startPoint y: 66, endPoint x: 517, endPoint y: 69, distance: 31.0
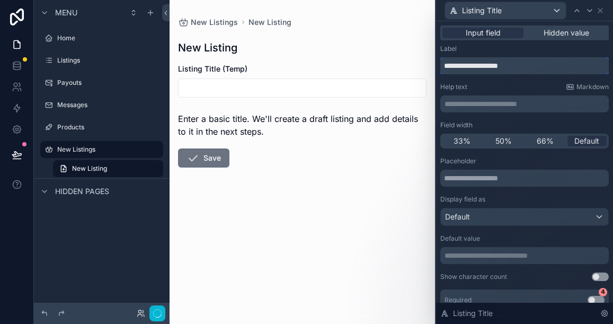
click at [517, 70] on input "**********" at bounding box center [524, 65] width 169 height 17
type input "**********"
click at [274, 118] on span "Enter a basic title. We'll create a draft listing and add details to it in the …" at bounding box center [298, 124] width 240 height 23
click at [466, 98] on div "**********" at bounding box center [524, 103] width 169 height 17
click at [462, 102] on p "**********" at bounding box center [526, 104] width 162 height 11
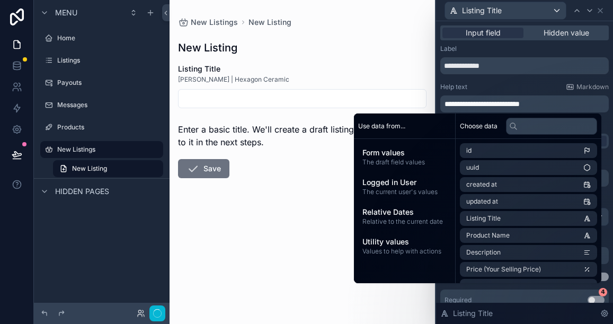
click at [490, 104] on span "**********" at bounding box center [482, 103] width 75 height 7
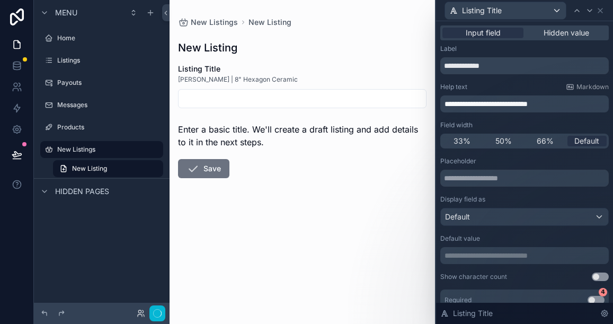
click at [569, 103] on p "**********" at bounding box center [526, 104] width 162 height 11
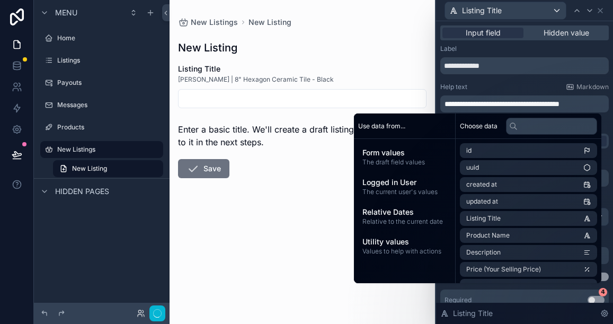
click at [317, 203] on form "Listing Title [PERSON_NAME] | 8" Hexagon Ceramic Tile - Black Enter a basic tit…" at bounding box center [302, 155] width 249 height 182
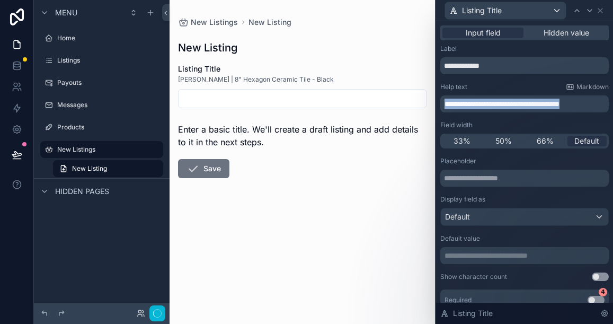
drag, startPoint x: 445, startPoint y: 105, endPoint x: 606, endPoint y: 102, distance: 160.6
click at [606, 102] on p "**********" at bounding box center [526, 104] width 162 height 11
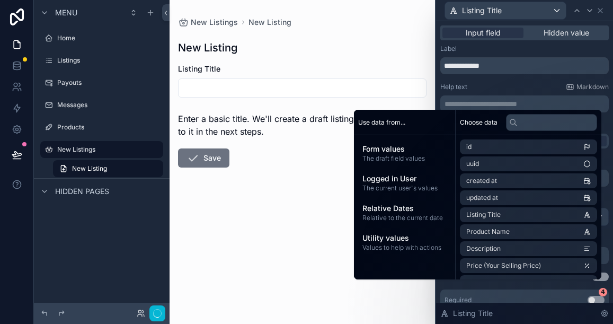
scroll to position [13, 0]
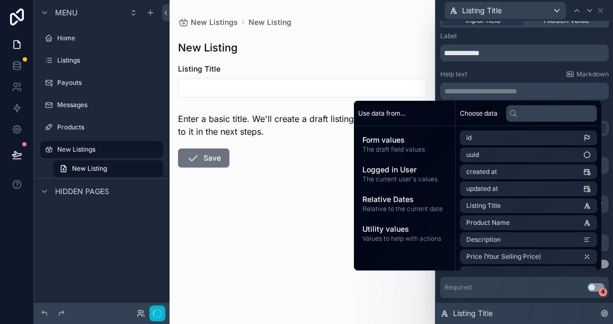
click at [505, 308] on div "Listing Title" at bounding box center [524, 313] width 177 height 21
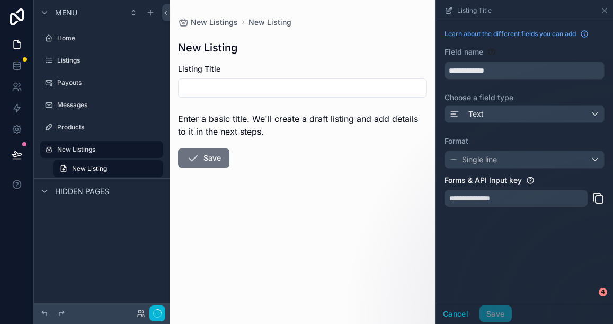
click at [604, 5] on div "Listing Title" at bounding box center [524, 10] width 169 height 21
click at [603, 10] on icon "scrollable content" at bounding box center [604, 10] width 8 height 8
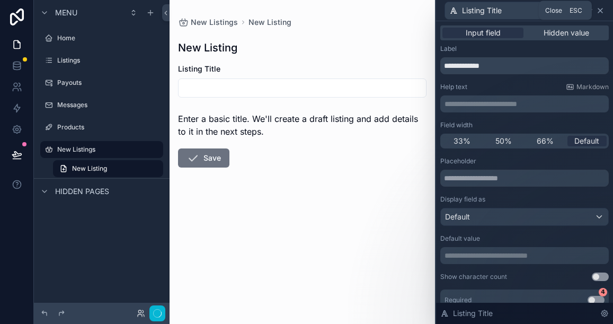
click at [601, 11] on icon at bounding box center [600, 10] width 8 height 8
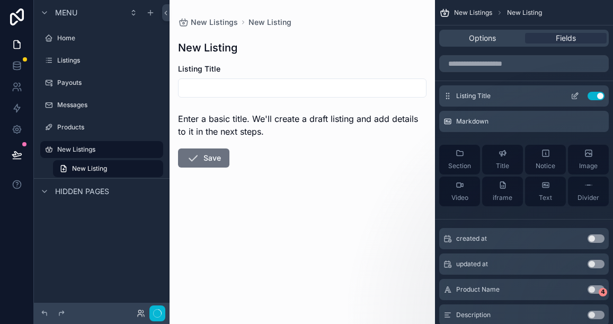
click at [574, 97] on icon "scrollable content" at bounding box center [575, 96] width 8 height 8
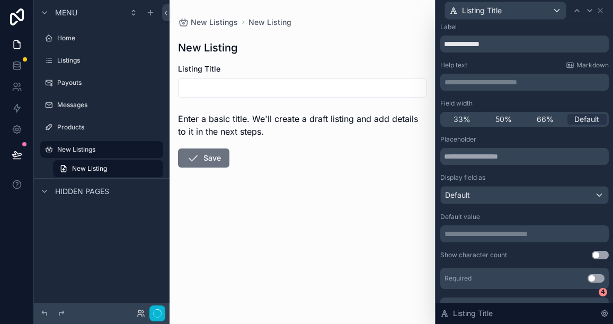
scroll to position [0, 0]
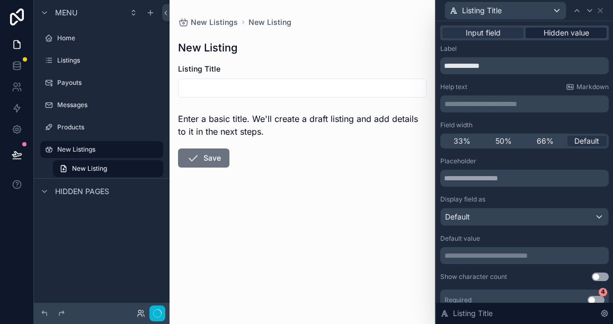
click at [567, 34] on span "Hidden value" at bounding box center [567, 33] width 46 height 11
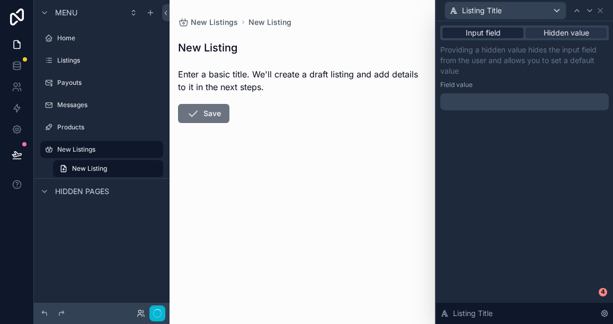
click at [498, 32] on span "Input field" at bounding box center [483, 33] width 35 height 11
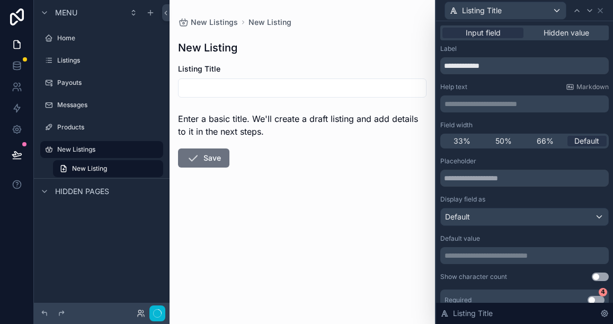
click at [485, 105] on p "**********" at bounding box center [526, 104] width 162 height 11
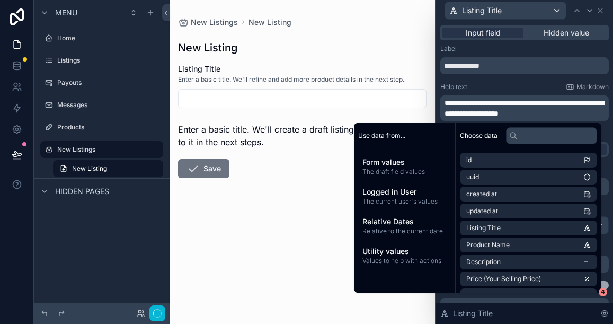
click at [311, 224] on form "Listing Title Enter a basic title. We'll refine and add more product details in…" at bounding box center [302, 155] width 249 height 182
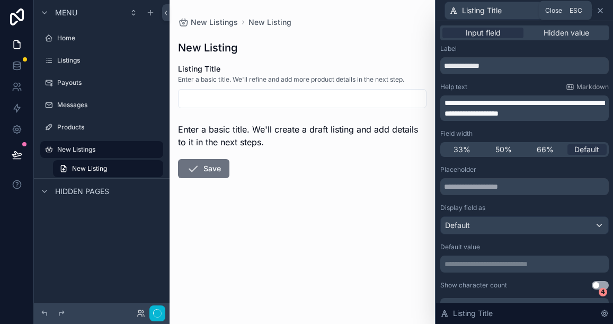
click at [598, 14] on icon at bounding box center [600, 10] width 8 height 8
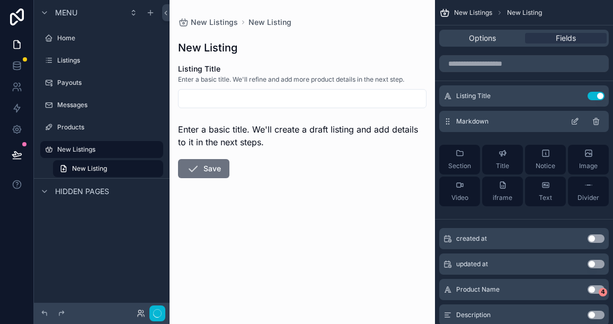
click at [598, 118] on icon "scrollable content" at bounding box center [596, 121] width 8 height 8
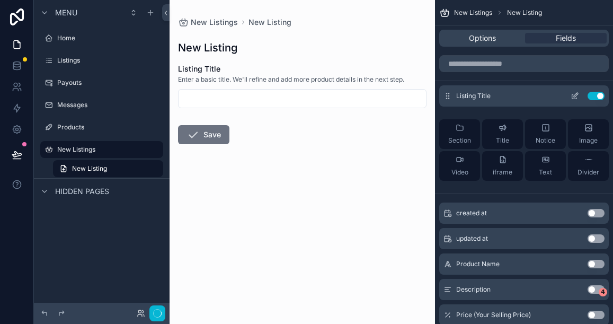
click at [574, 94] on icon "scrollable content" at bounding box center [575, 96] width 8 height 8
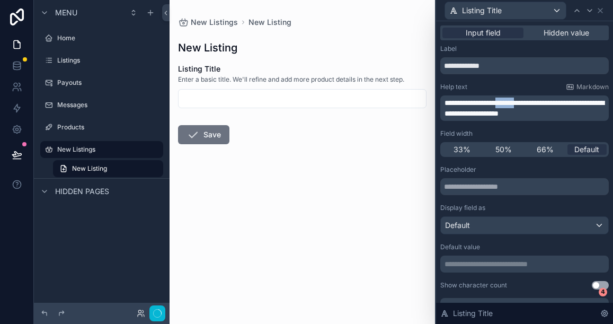
drag, startPoint x: 506, startPoint y: 103, endPoint x: 526, endPoint y: 102, distance: 20.7
click at [526, 102] on span "**********" at bounding box center [525, 108] width 160 height 18
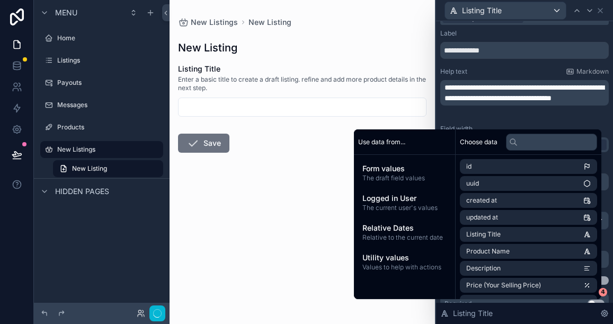
scroll to position [16, 0]
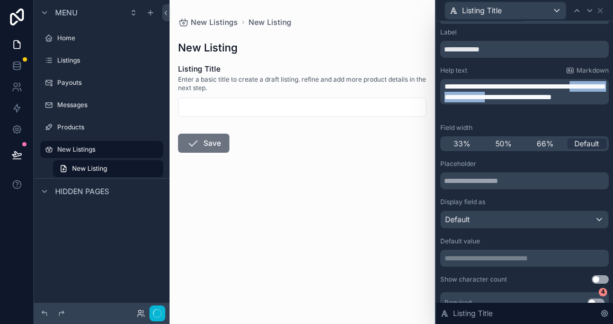
drag, startPoint x: 445, startPoint y: 96, endPoint x: 547, endPoint y: 94, distance: 101.8
click at [547, 94] on span "**********" at bounding box center [525, 92] width 160 height 18
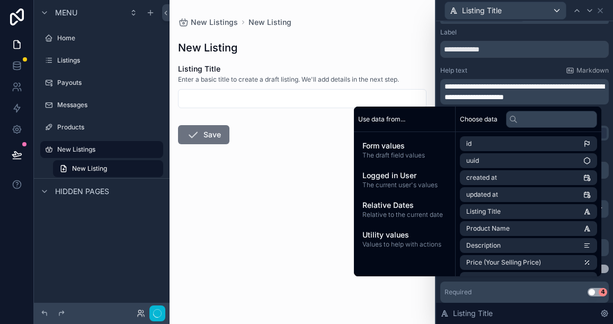
click at [599, 103] on div "**********" at bounding box center [524, 91] width 169 height 25
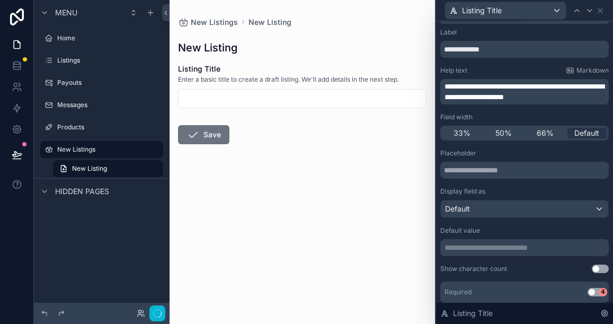
click at [211, 95] on input "scrollable content" at bounding box center [302, 98] width 247 height 15
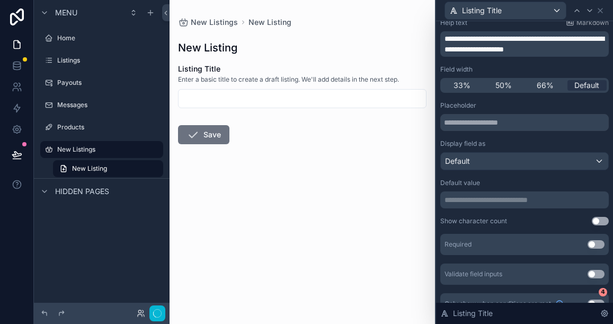
scroll to position [66, 0]
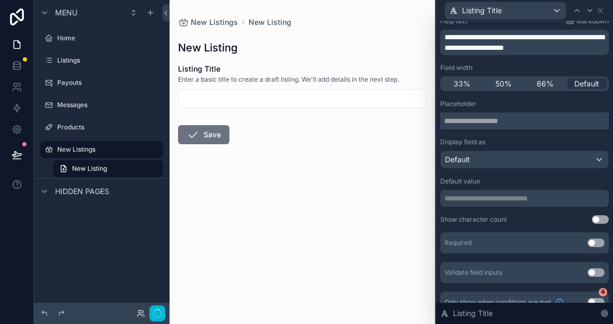
click at [464, 123] on input "text" at bounding box center [524, 120] width 169 height 17
drag, startPoint x: 509, startPoint y: 121, endPoint x: 466, endPoint y: 121, distance: 42.9
click at [466, 121] on input "text" at bounding box center [524, 120] width 169 height 17
type input "*"
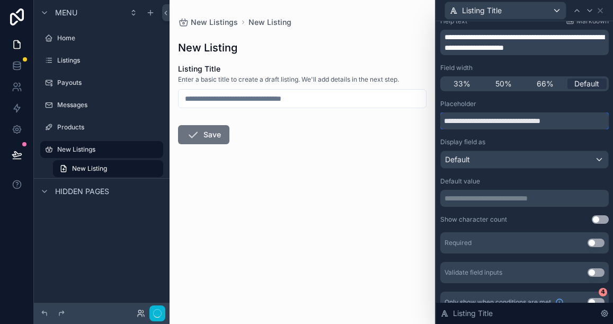
type input "**********"
click at [226, 99] on input "scrollable content" at bounding box center [302, 98] width 247 height 15
click at [225, 99] on input "scrollable content" at bounding box center [302, 98] width 247 height 15
type input "*"
click at [484, 120] on input "**********" at bounding box center [524, 120] width 169 height 17
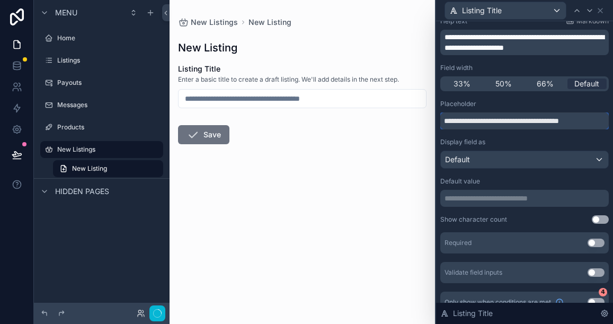
click at [492, 120] on input "**********" at bounding box center [524, 120] width 169 height 17
click at [225, 99] on input "scrollable content" at bounding box center [302, 98] width 247 height 15
click at [226, 99] on input "scrollable content" at bounding box center [302, 98] width 247 height 15
click at [229, 99] on input "scrollable content" at bounding box center [302, 98] width 247 height 15
click at [486, 119] on input "**********" at bounding box center [524, 120] width 169 height 17
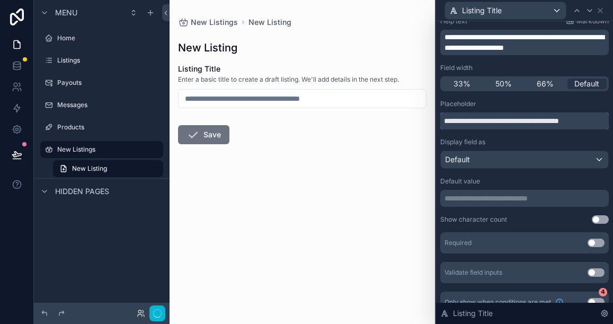
click at [489, 120] on input "**********" at bounding box center [524, 120] width 169 height 17
click at [568, 123] on input "**********" at bounding box center [524, 120] width 169 height 17
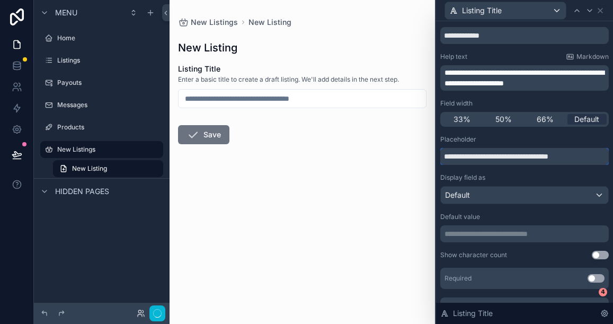
scroll to position [0, 0]
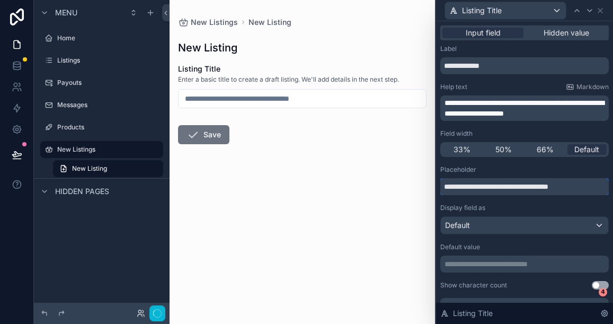
type input "**********"
click at [601, 14] on div "Listing Title" at bounding box center [524, 10] width 169 height 21
click at [601, 14] on icon at bounding box center [600, 10] width 8 height 8
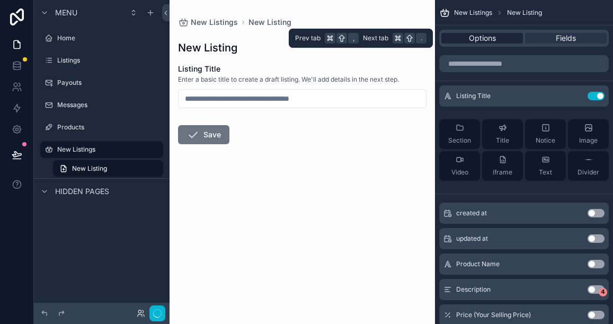
click at [500, 39] on div "Options" at bounding box center [482, 38] width 82 height 11
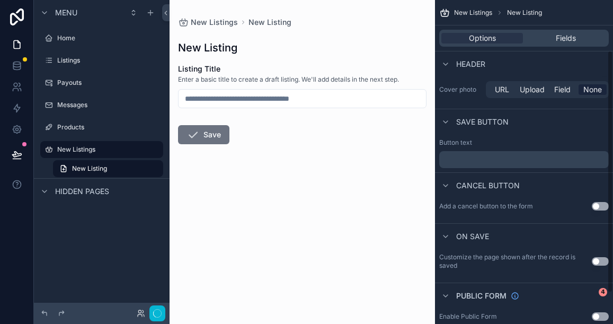
scroll to position [109, 0]
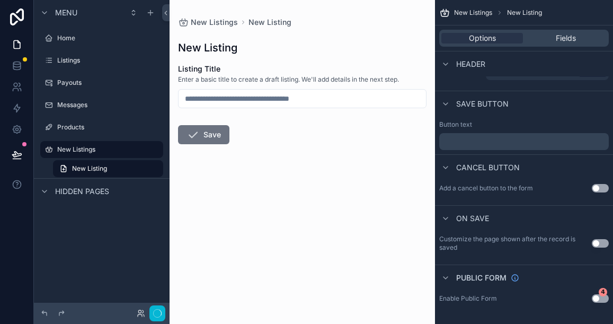
click at [493, 145] on p "﻿" at bounding box center [525, 141] width 163 height 8
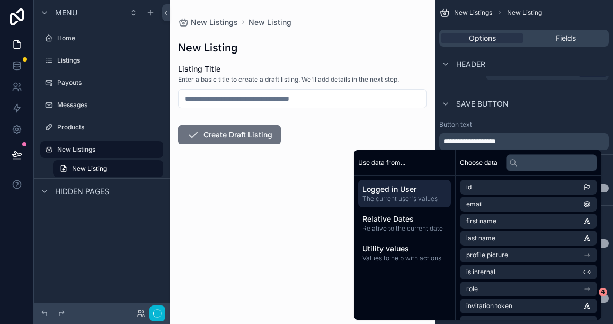
click at [408, 140] on form "Listing Title Enter a basic title to create a draft listing. We'll add details …" at bounding box center [302, 138] width 249 height 148
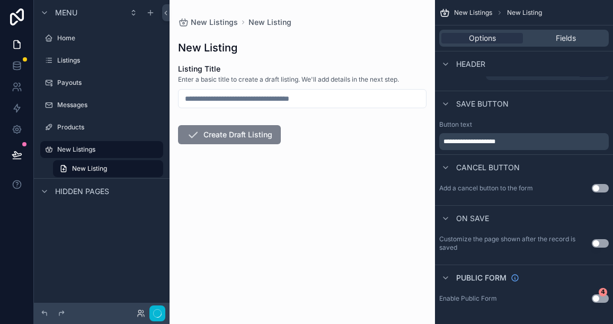
click at [230, 136] on button "Create Draft Listing" at bounding box center [229, 134] width 103 height 19
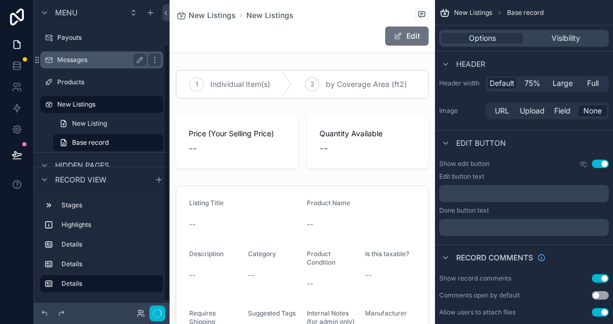
scroll to position [60, 0]
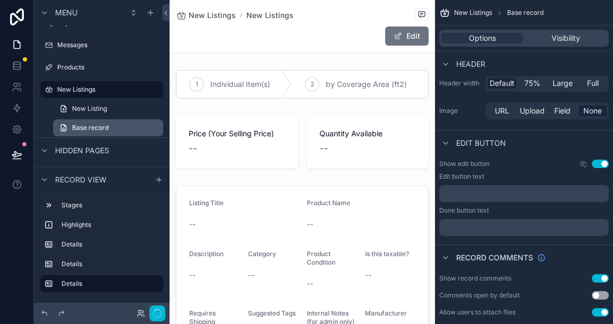
click at [125, 126] on link "Base record" at bounding box center [108, 127] width 110 height 17
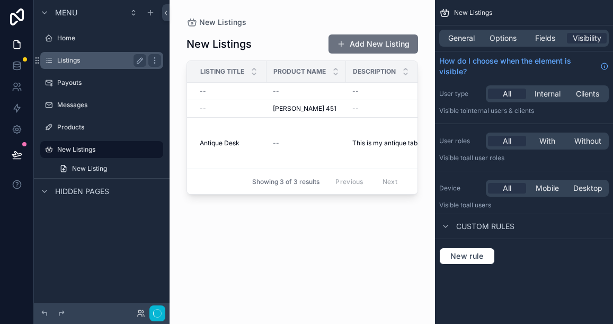
click at [102, 60] on label "Listings" at bounding box center [99, 60] width 85 height 8
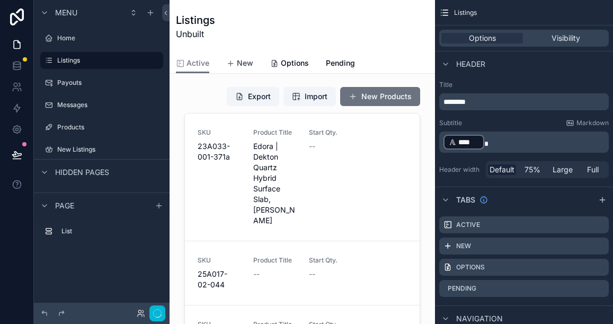
click at [242, 63] on span "New" at bounding box center [245, 63] width 16 height 11
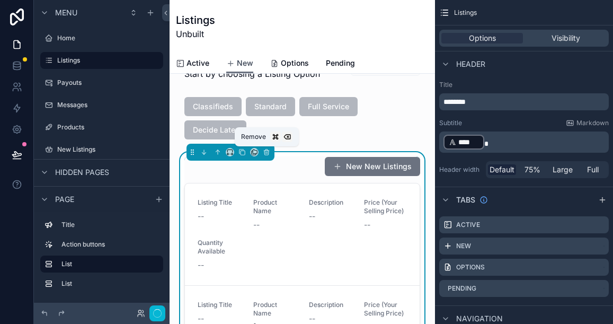
scroll to position [32, 0]
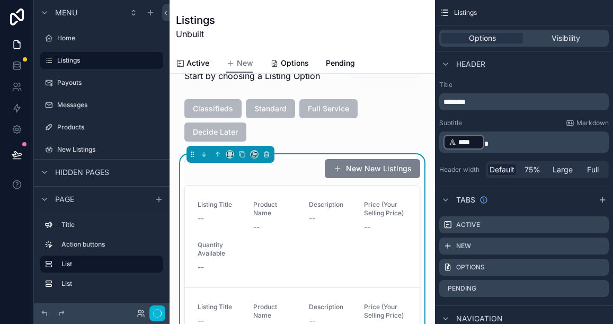
click at [360, 168] on button "New New Listings" at bounding box center [372, 168] width 95 height 19
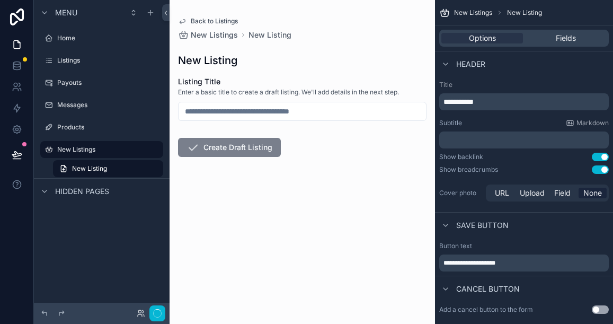
click at [251, 145] on button "Create Draft Listing" at bounding box center [229, 147] width 103 height 19
click at [219, 150] on button "Create Draft Listing" at bounding box center [229, 147] width 103 height 19
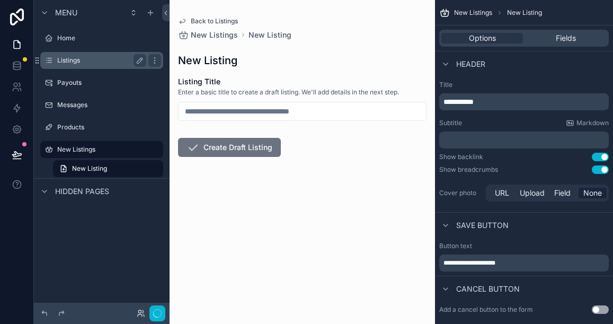
click at [88, 60] on label "Listings" at bounding box center [99, 60] width 85 height 8
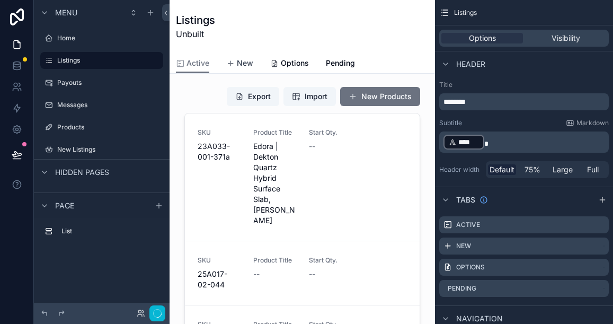
click at [240, 63] on span "New" at bounding box center [245, 63] width 16 height 11
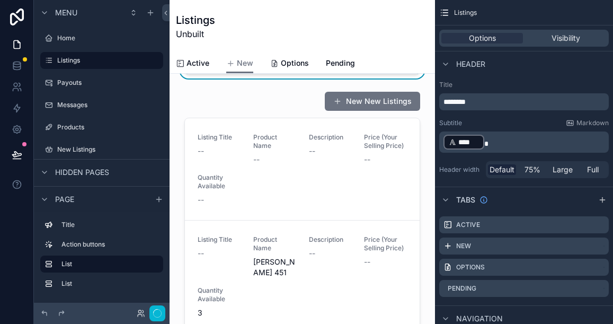
scroll to position [385, 0]
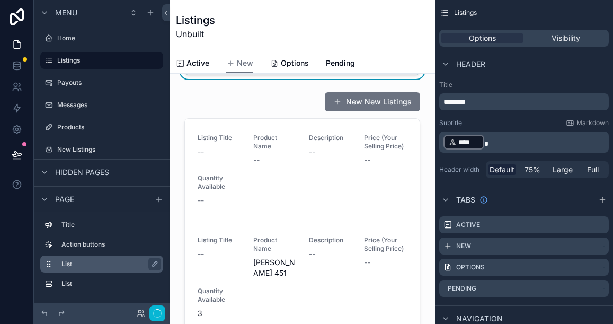
click at [86, 260] on label "List" at bounding box center [107, 264] width 93 height 8
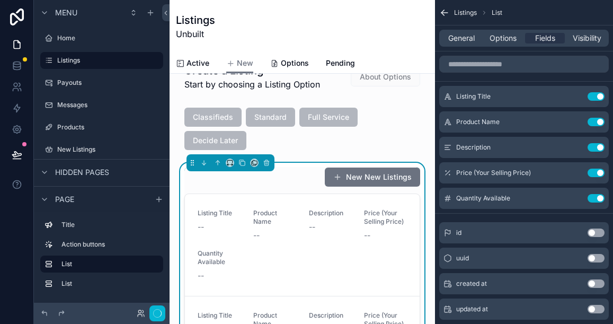
scroll to position [0, 0]
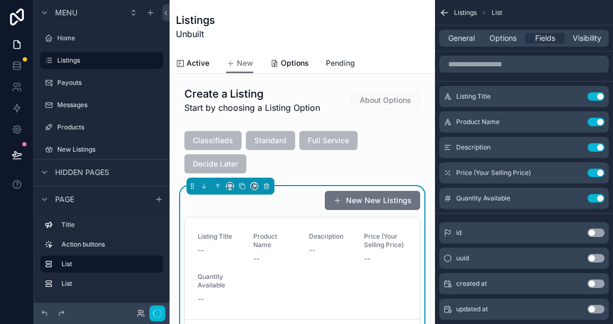
click at [337, 60] on span "Pending" at bounding box center [340, 63] width 29 height 11
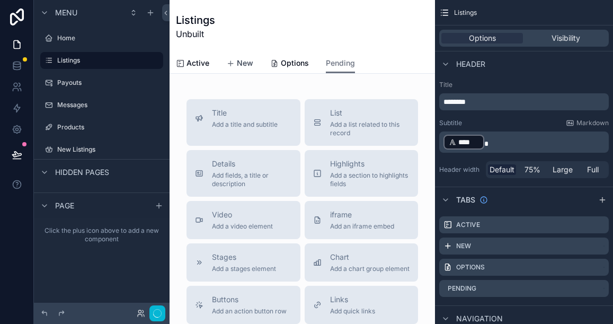
click at [248, 63] on span "New" at bounding box center [245, 63] width 16 height 11
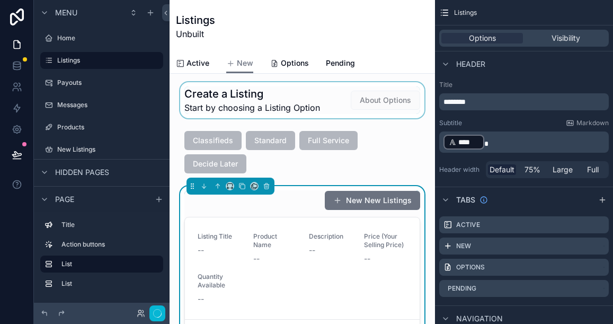
click at [328, 109] on div "scrollable content" at bounding box center [302, 100] width 249 height 36
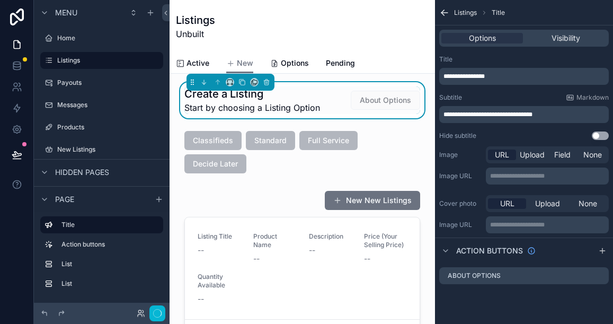
click at [347, 95] on div "About Options" at bounding box center [380, 100] width 79 height 20
click at [268, 83] on icon "scrollable content" at bounding box center [266, 81] width 7 height 7
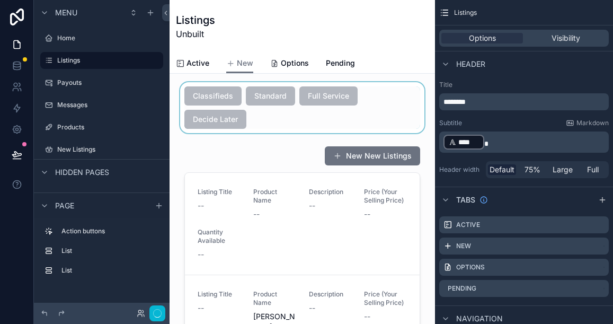
click at [392, 106] on div "scrollable content" at bounding box center [302, 107] width 249 height 51
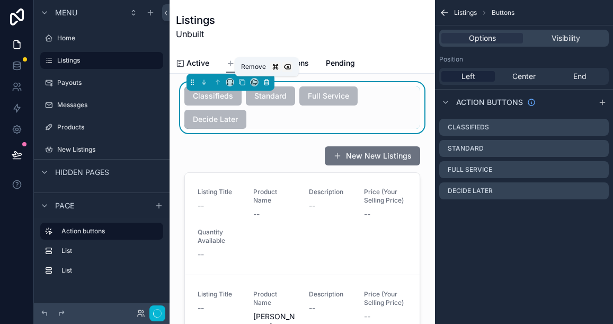
click at [266, 84] on icon "scrollable content" at bounding box center [266, 81] width 7 height 7
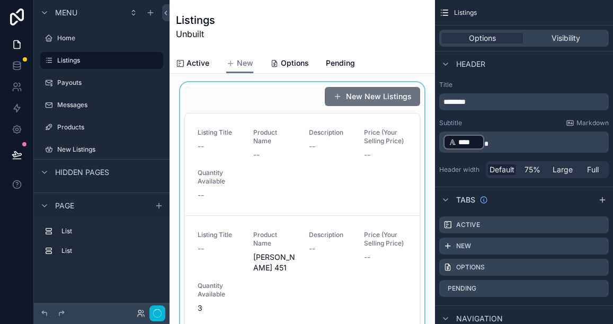
click at [387, 136] on div "scrollable content" at bounding box center [302, 221] width 249 height 278
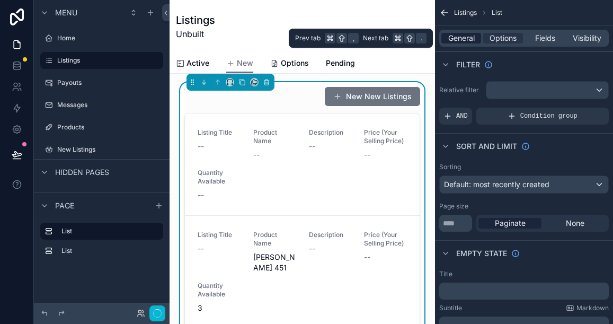
click at [464, 38] on span "General" at bounding box center [461, 38] width 26 height 11
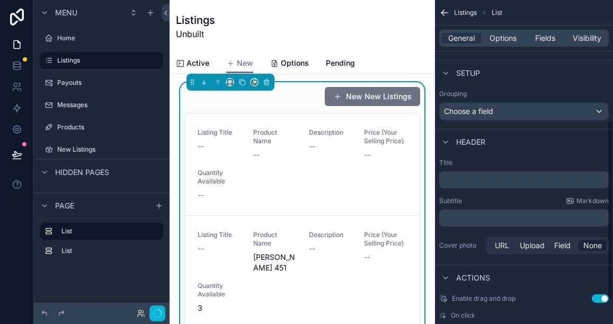
scroll to position [228, 0]
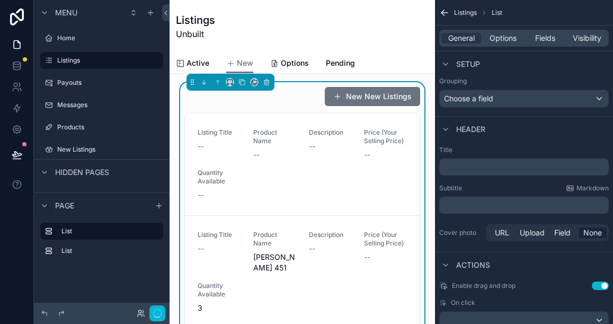
click at [462, 165] on p "﻿" at bounding box center [525, 167] width 163 height 11
click at [294, 102] on div "New Listings New New Listings" at bounding box center [302, 96] width 236 height 20
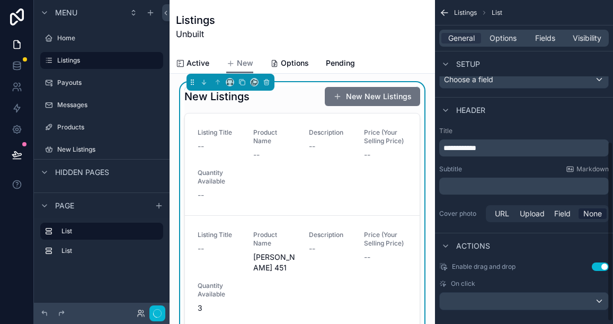
scroll to position [259, 0]
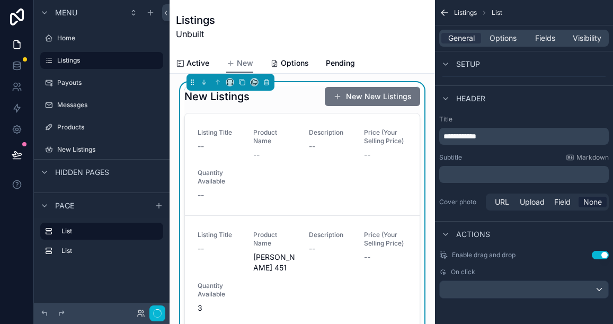
click at [459, 177] on p "﻿" at bounding box center [525, 174] width 163 height 11
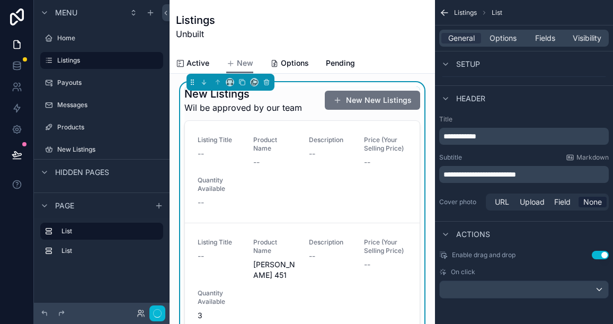
click at [496, 217] on div "**********" at bounding box center [524, 21] width 178 height 561
click at [455, 175] on span "**********" at bounding box center [480, 174] width 73 height 7
click at [486, 270] on div "On click" at bounding box center [524, 272] width 170 height 8
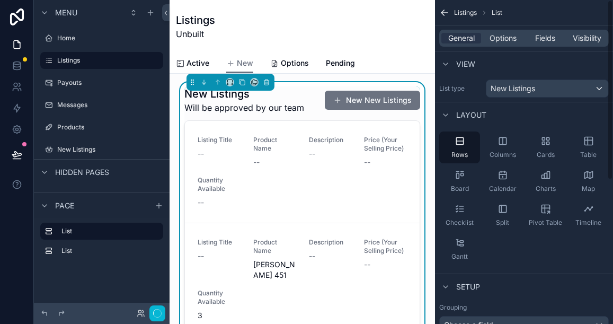
scroll to position [0, 0]
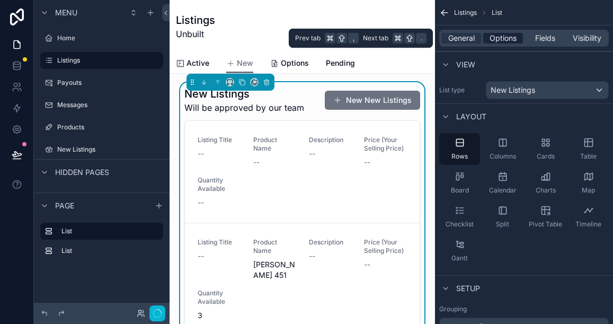
click at [510, 40] on span "Options" at bounding box center [503, 38] width 27 height 11
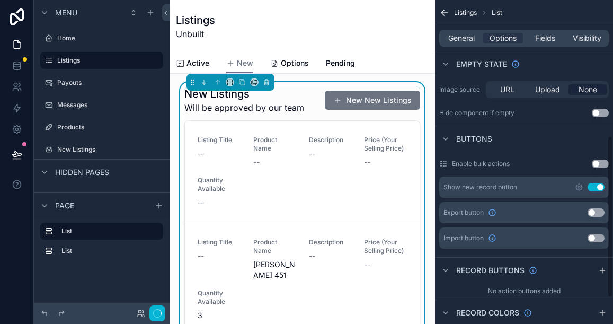
scroll to position [271, 0]
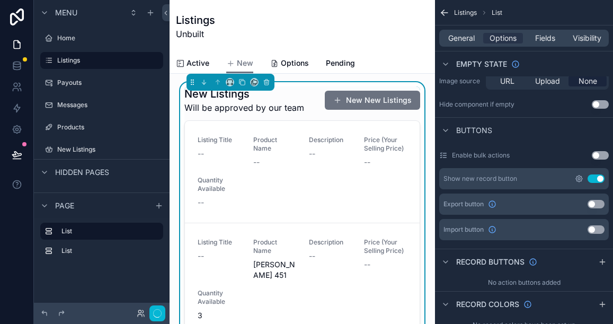
click at [582, 179] on icon "scrollable content" at bounding box center [579, 178] width 6 height 6
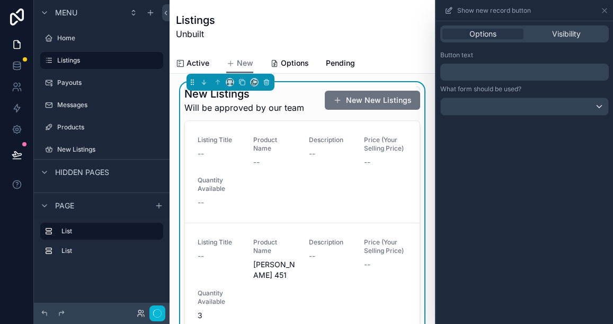
click at [477, 74] on p "﻿" at bounding box center [526, 72] width 162 height 13
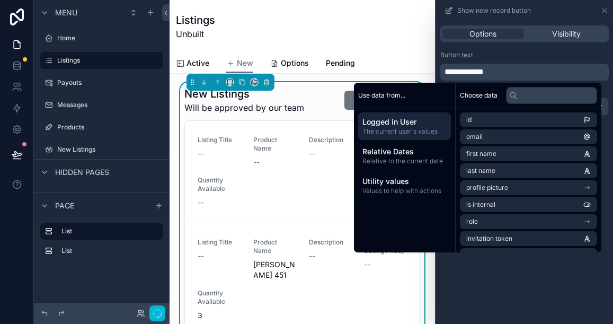
click at [329, 112] on div "New Listings Will be approved by our team Make Listing" at bounding box center [302, 100] width 236 height 28
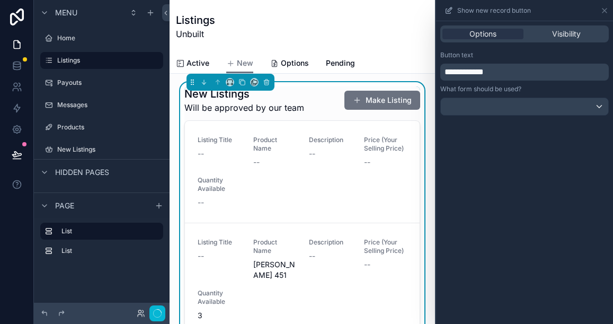
click at [469, 73] on span "**********" at bounding box center [464, 72] width 39 height 8
click at [259, 98] on h1 "New Listings" at bounding box center [244, 93] width 120 height 15
click at [325, 25] on div "Listings Unbuilt" at bounding box center [302, 27] width 253 height 28
click at [272, 207] on div "Listing Title -- Product Name -- Description -- Price (Your Selling Price) -- Q…" at bounding box center [302, 172] width 209 height 72
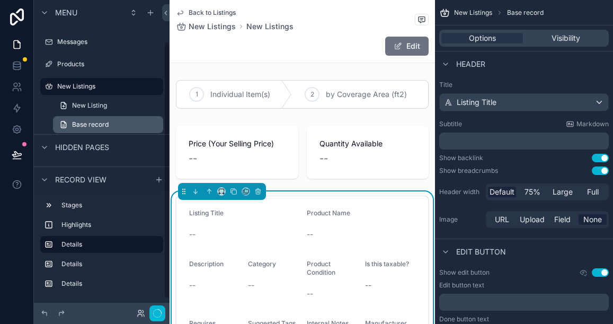
scroll to position [65, 0]
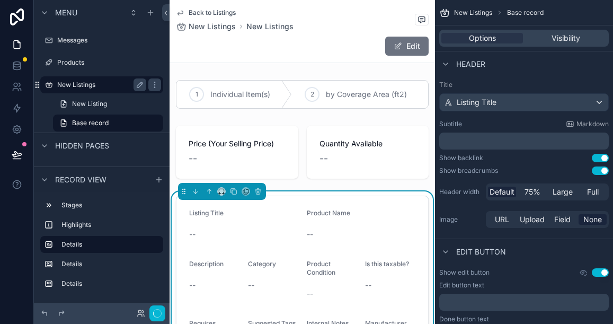
click at [37, 84] on icon "scrollable content" at bounding box center [37, 85] width 8 height 8
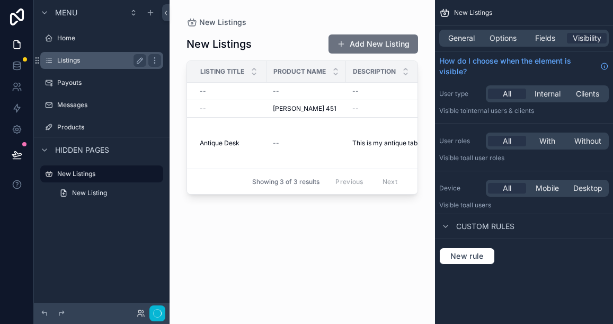
click at [64, 55] on div "Listings" at bounding box center [101, 60] width 89 height 13
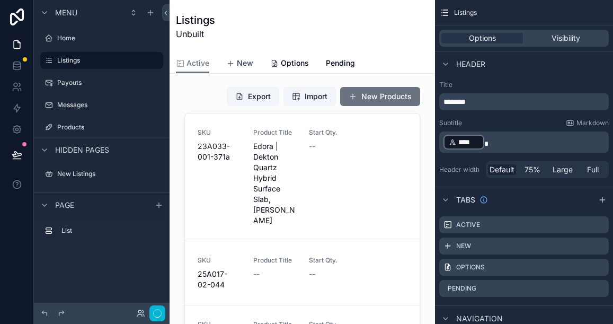
click at [245, 63] on span "New" at bounding box center [245, 63] width 16 height 11
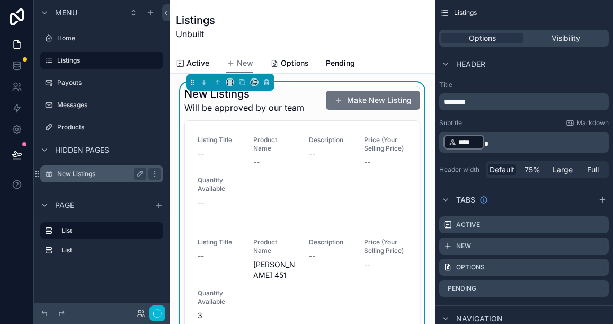
click at [94, 176] on label "New Listings" at bounding box center [99, 174] width 85 height 8
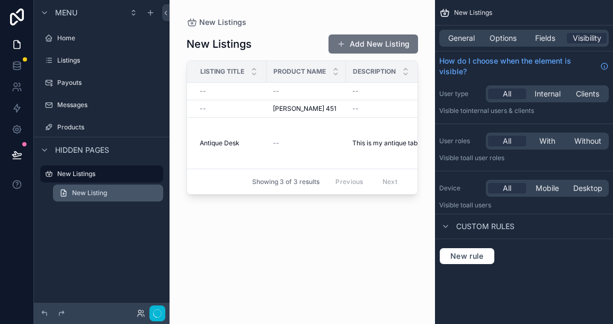
click at [97, 194] on span "New Listing" at bounding box center [89, 193] width 35 height 8
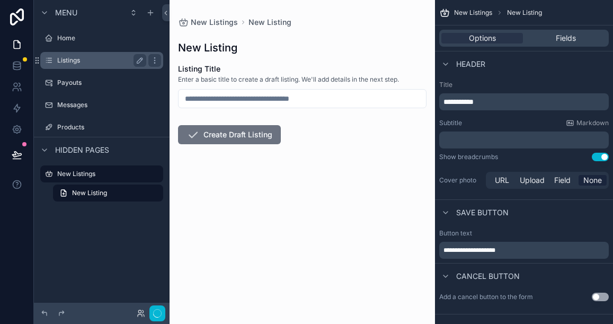
click at [70, 62] on label "Listings" at bounding box center [99, 60] width 85 height 8
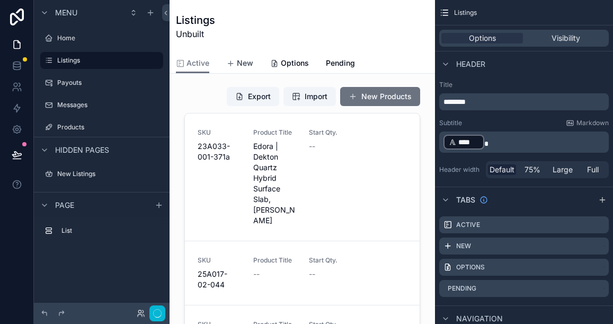
click at [239, 58] on span "New" at bounding box center [245, 63] width 16 height 11
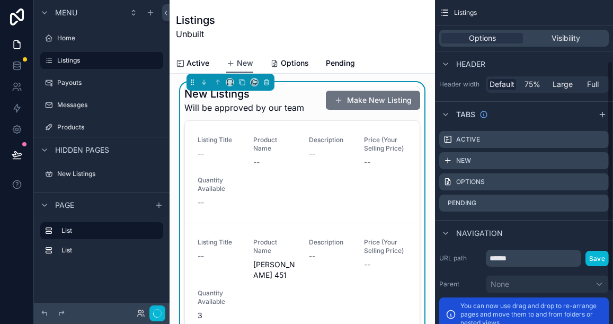
scroll to position [86, 0]
click at [388, 175] on div "Listing Title -- Product Name -- Description -- Price (Your Selling Price) -- Q…" at bounding box center [302, 172] width 209 height 72
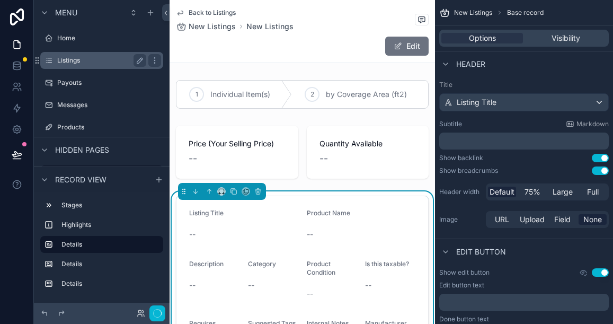
click at [105, 61] on label "Listings" at bounding box center [99, 60] width 85 height 8
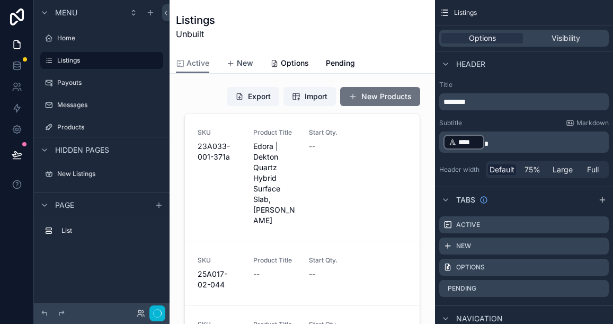
click at [242, 59] on span "New" at bounding box center [245, 63] width 16 height 11
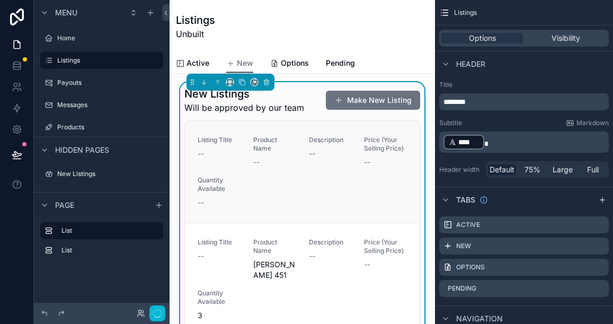
click at [327, 175] on div "Listing Title -- Product Name -- Description -- Price (Your Selling Price) -- Q…" at bounding box center [302, 172] width 209 height 72
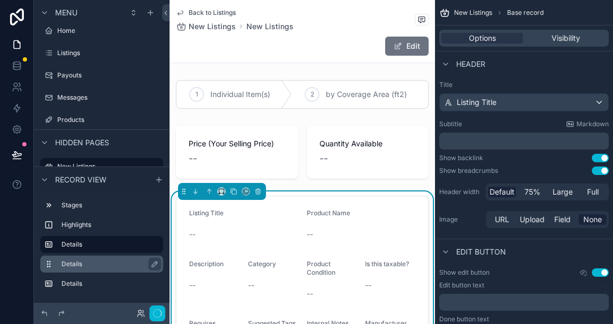
click at [91, 267] on label "Details" at bounding box center [107, 264] width 93 height 8
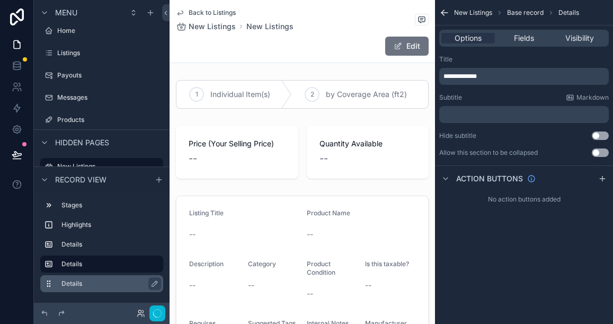
click at [85, 281] on label "Details" at bounding box center [107, 283] width 93 height 8
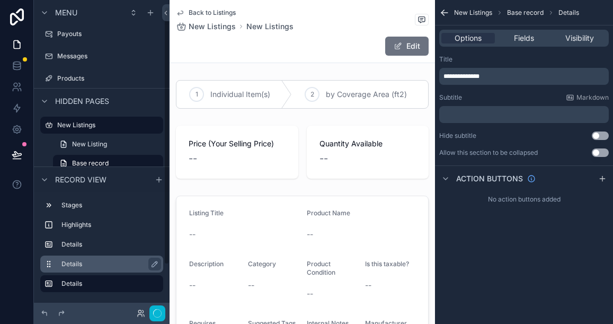
scroll to position [64, 0]
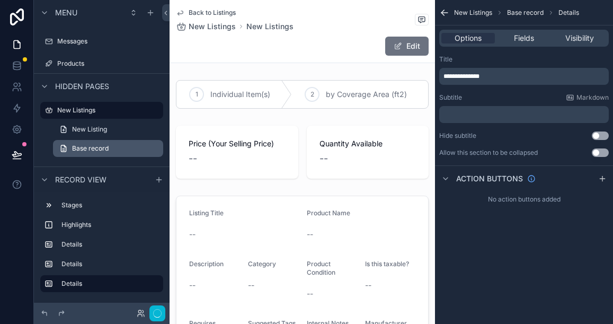
click at [93, 148] on span "Base record" at bounding box center [90, 148] width 37 height 8
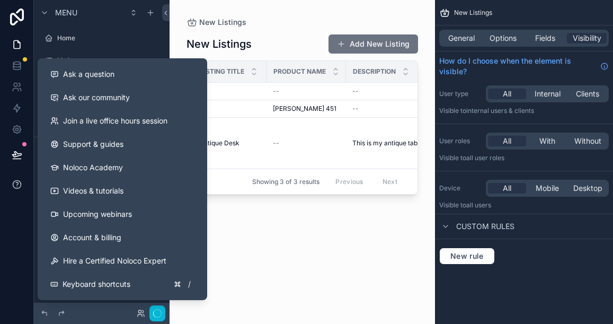
click at [17, 184] on icon at bounding box center [17, 183] width 2 height 3
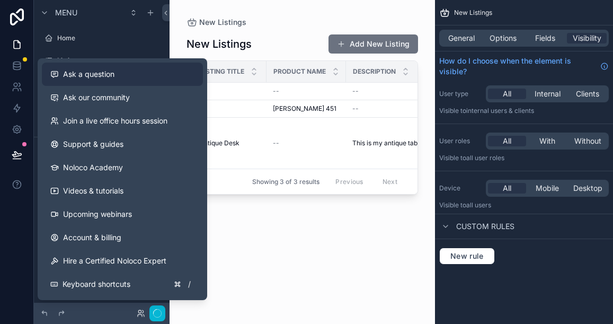
click at [108, 76] on span "Ask a question" at bounding box center [88, 74] width 51 height 11
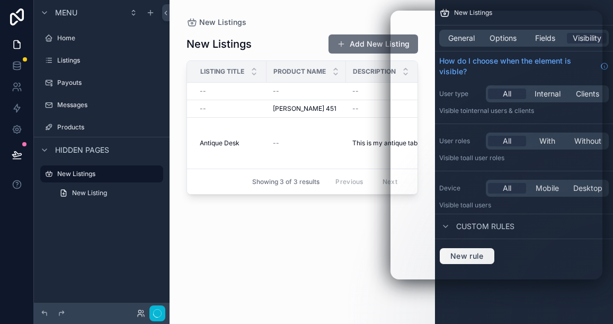
click at [236, 216] on div "New Listings Add New Listing Listing Title Product Name Description Price (Your…" at bounding box center [303, 170] width 232 height 284
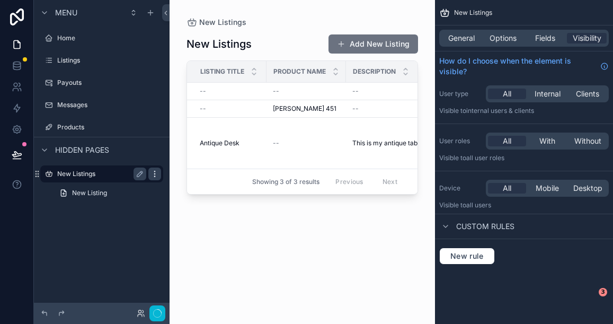
click at [152, 175] on icon "scrollable content" at bounding box center [154, 174] width 8 height 8
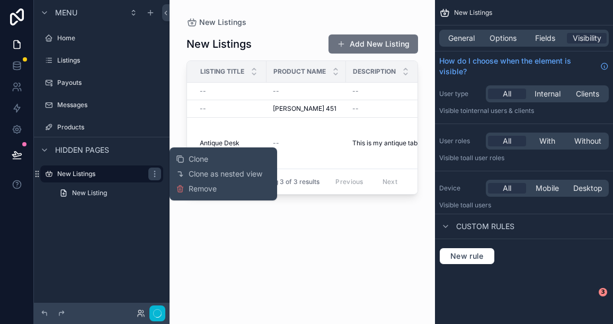
click at [118, 233] on div "Menu Home Listings Payouts Messages Products Hidden pages New Listings New List…" at bounding box center [102, 155] width 136 height 311
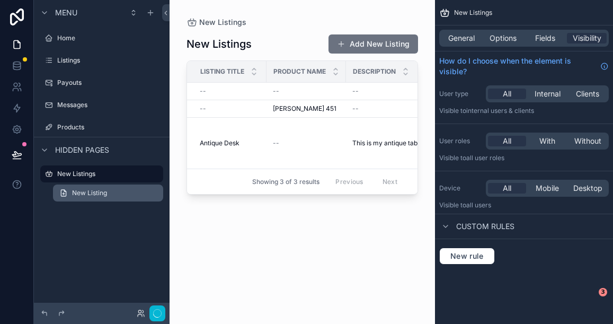
click at [97, 193] on span "New Listing" at bounding box center [89, 193] width 35 height 8
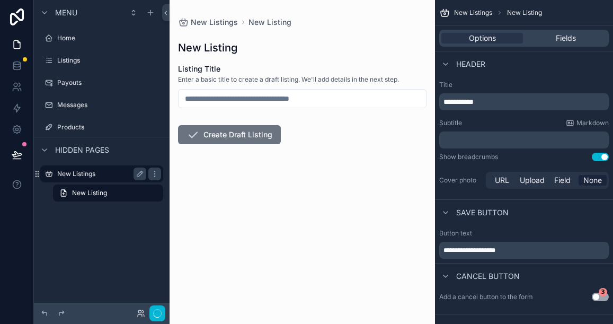
click at [101, 170] on label "New Listings" at bounding box center [99, 174] width 85 height 8
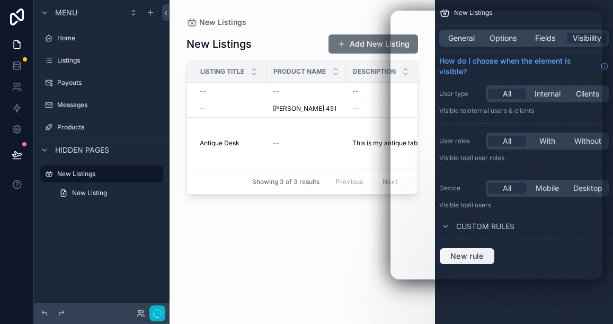
click at [373, 233] on div "New Listings Add New Listing Listing Title Product Name Description Price (Your…" at bounding box center [303, 170] width 232 height 284
click at [296, 211] on div "New Listings Add New Listing Listing Title Product Name Description Price (Your…" at bounding box center [303, 170] width 232 height 284
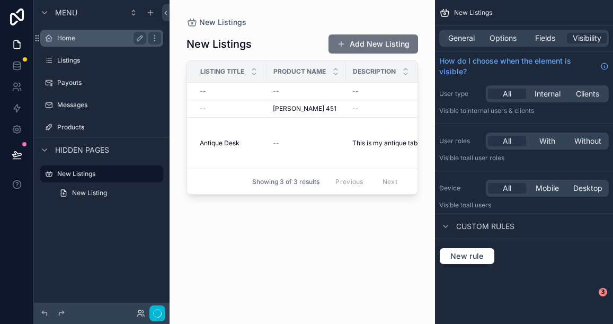
click at [90, 40] on label "Home" at bounding box center [99, 38] width 85 height 8
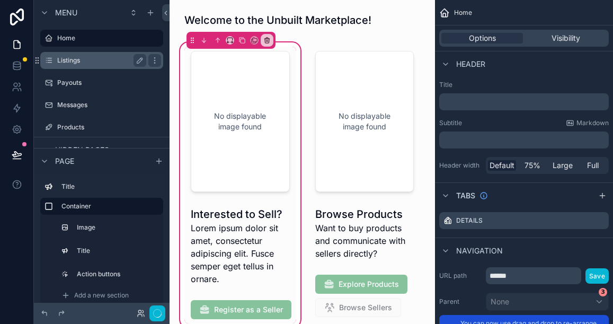
click at [81, 65] on div "Listings" at bounding box center [101, 60] width 89 height 13
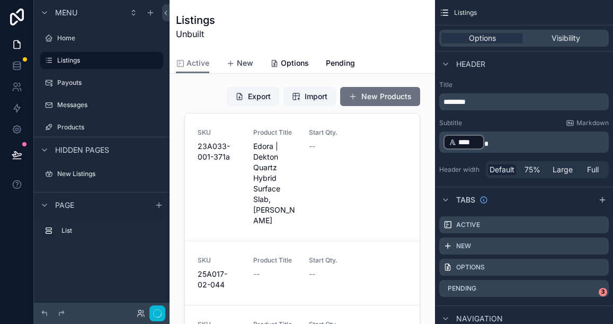
click at [242, 66] on span "New" at bounding box center [245, 63] width 16 height 11
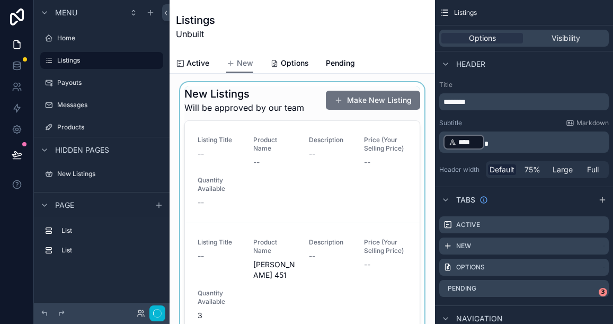
click at [361, 101] on div "scrollable content" at bounding box center [302, 224] width 249 height 285
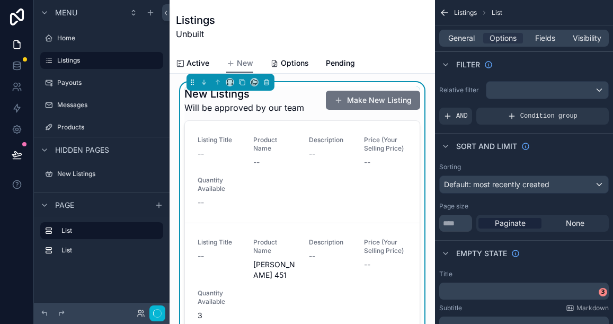
click at [361, 101] on button "Make New Listing" at bounding box center [373, 100] width 94 height 19
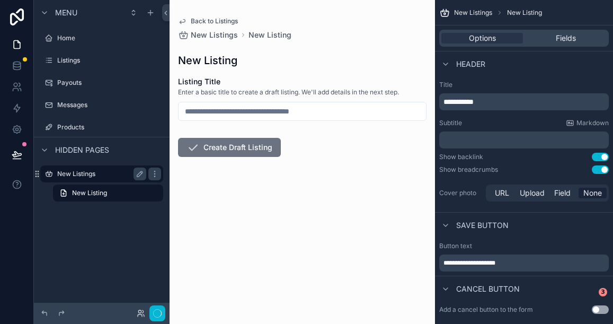
click at [118, 174] on label "New Listings" at bounding box center [99, 174] width 85 height 8
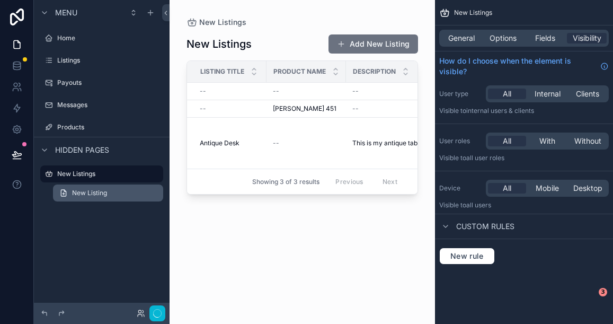
click at [111, 194] on link "New Listing" at bounding box center [108, 192] width 110 height 17
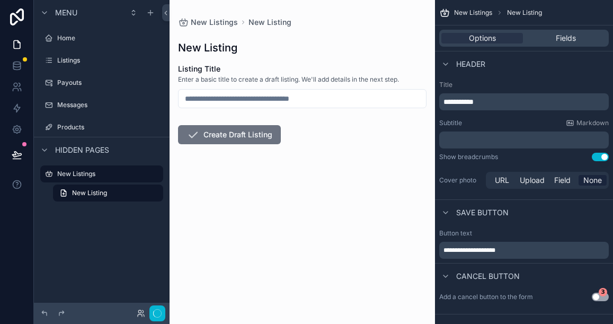
click at [219, 102] on input "scrollable content" at bounding box center [302, 98] width 247 height 15
type input "**********"
click at [219, 137] on button "Create Draft Listing" at bounding box center [229, 134] width 103 height 19
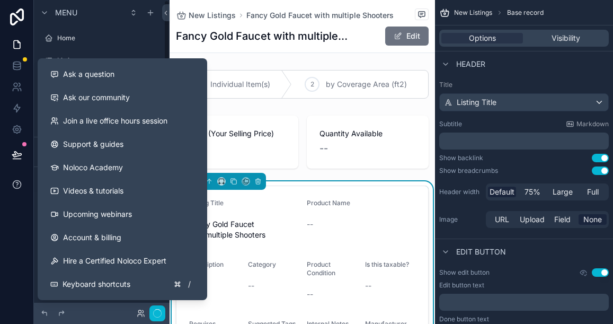
click at [16, 183] on icon at bounding box center [17, 184] width 11 height 11
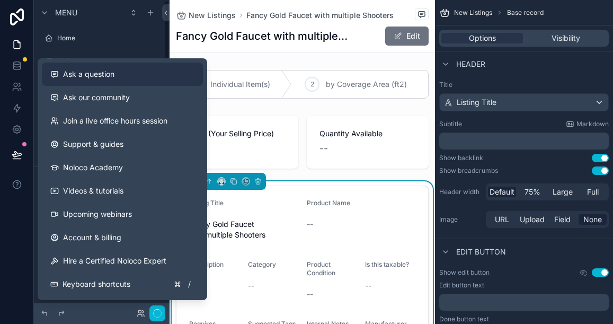
click at [87, 74] on span "Ask a question" at bounding box center [88, 74] width 51 height 11
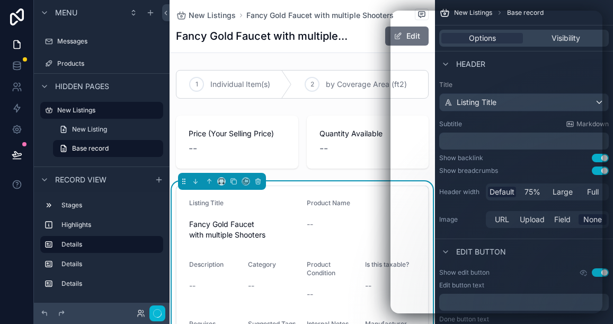
click at [315, 188] on form "Listing Title Fancy Gold Faucet with multiple Shooters Product Name -- Descript…" at bounding box center [302, 280] width 252 height 189
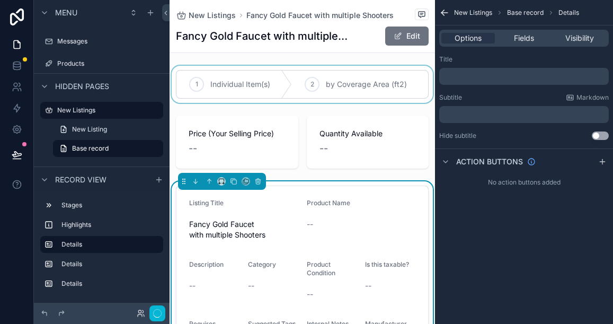
click at [314, 77] on div "scrollable content" at bounding box center [302, 84] width 265 height 37
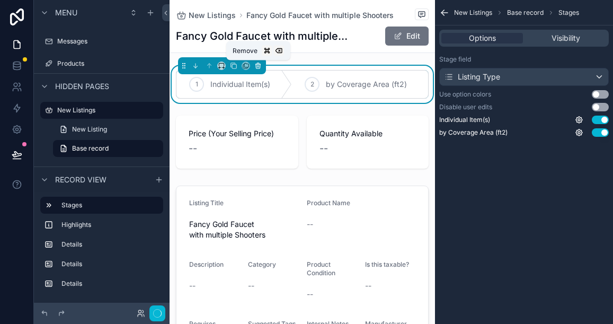
click at [260, 68] on icon "scrollable content" at bounding box center [258, 66] width 4 height 4
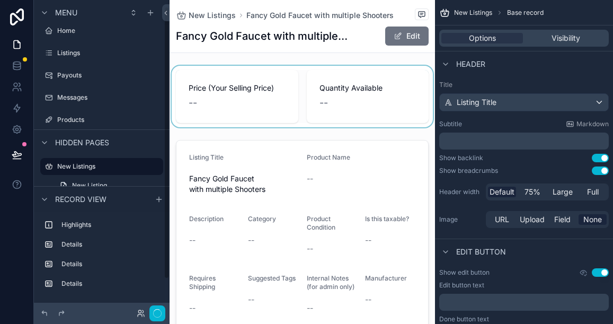
click at [293, 83] on div "scrollable content" at bounding box center [302, 96] width 265 height 61
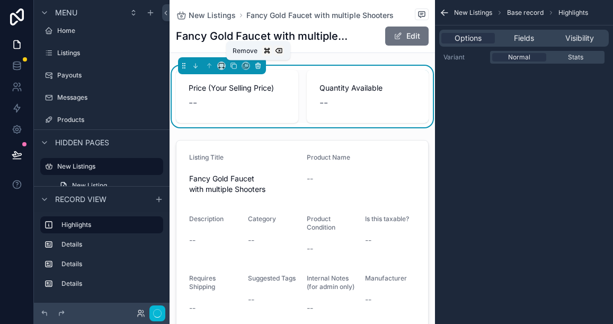
click at [259, 66] on icon "scrollable content" at bounding box center [257, 65] width 7 height 7
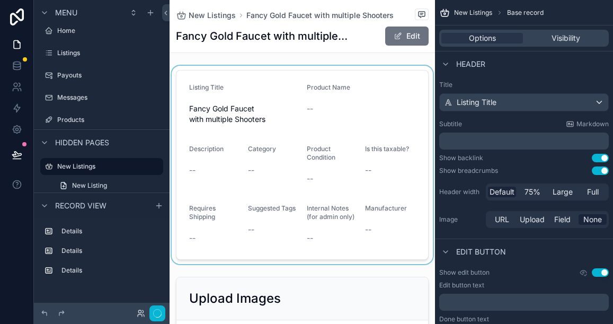
click at [293, 72] on div "scrollable content" at bounding box center [302, 165] width 265 height 198
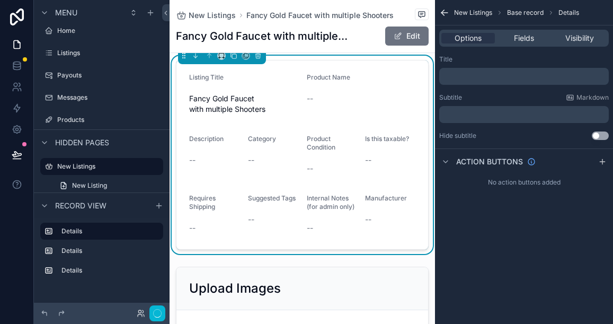
scroll to position [0, 0]
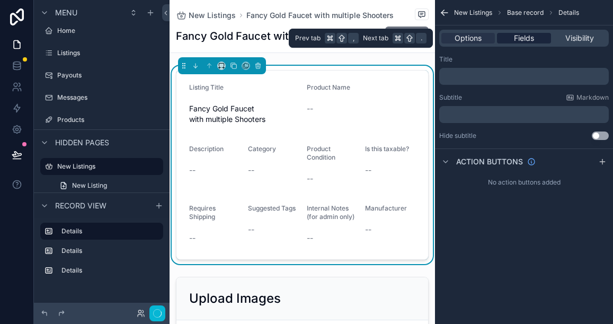
click at [516, 36] on span "Fields" at bounding box center [524, 38] width 20 height 11
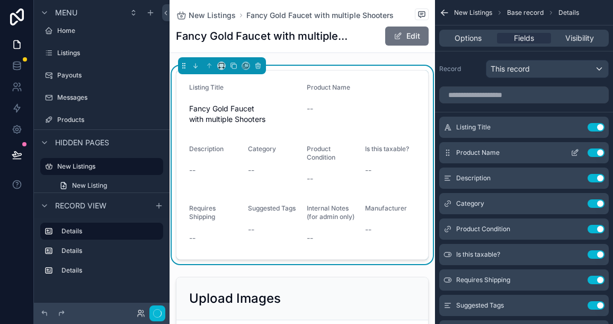
click at [596, 150] on button "Use setting" at bounding box center [596, 152] width 17 height 8
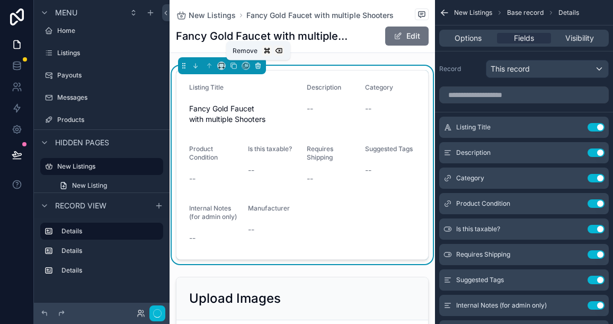
click at [259, 66] on icon "scrollable content" at bounding box center [257, 65] width 7 height 7
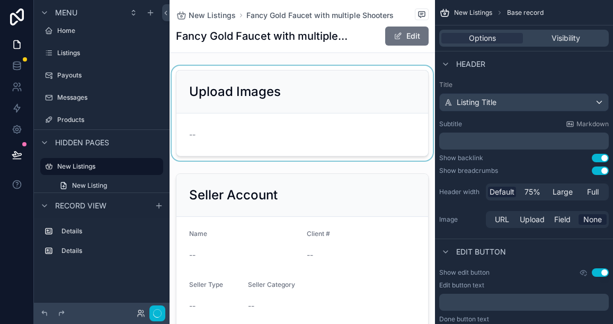
click at [278, 123] on div "scrollable content" at bounding box center [302, 113] width 265 height 95
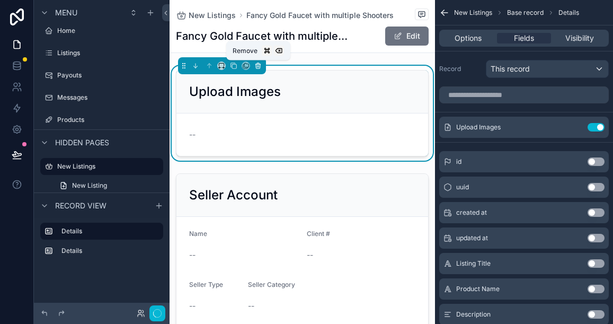
click at [258, 67] on icon "scrollable content" at bounding box center [257, 65] width 7 height 7
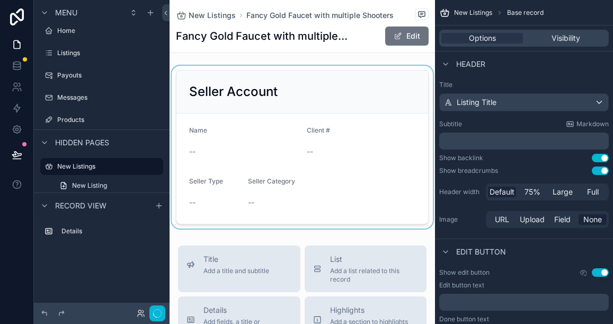
click at [267, 114] on div "scrollable content" at bounding box center [302, 147] width 265 height 163
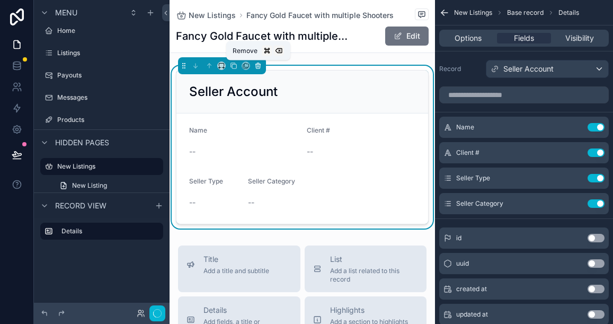
click at [260, 68] on icon "scrollable content" at bounding box center [257, 65] width 7 height 7
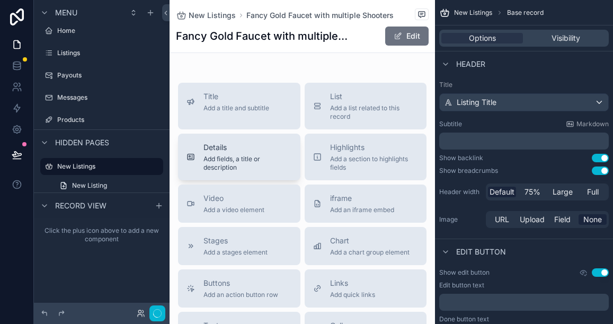
click at [242, 149] on span "Details" at bounding box center [247, 147] width 88 height 11
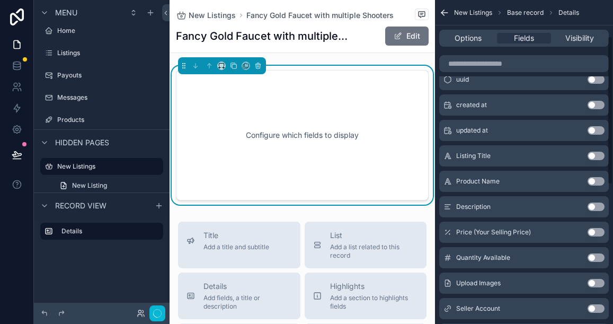
scroll to position [81, 0]
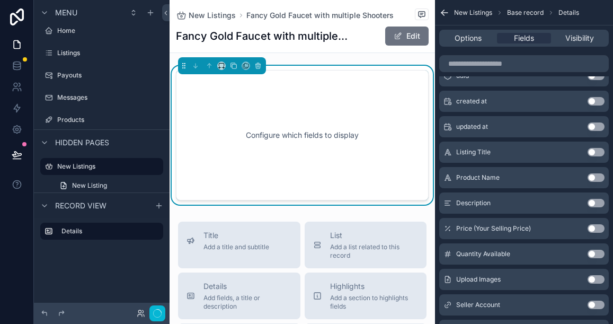
click at [596, 152] on button "Use setting" at bounding box center [596, 152] width 17 height 8
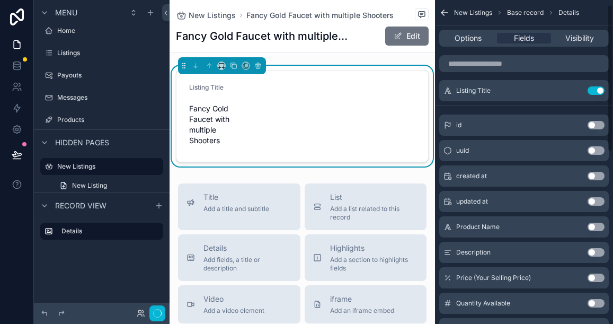
scroll to position [0, 0]
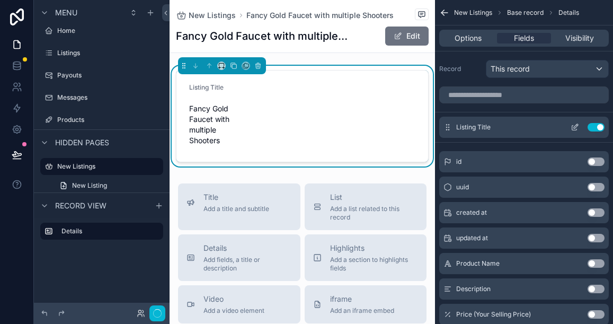
click at [574, 129] on icon "scrollable content" at bounding box center [575, 127] width 8 height 8
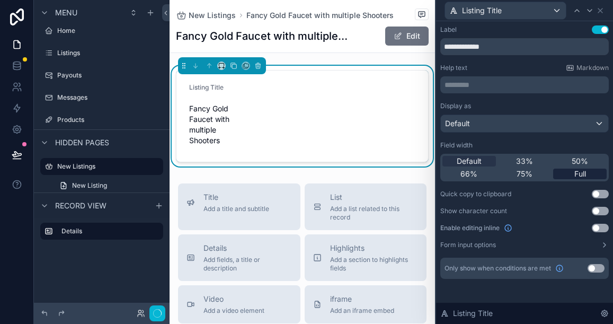
click at [576, 171] on span "Full" at bounding box center [580, 174] width 12 height 11
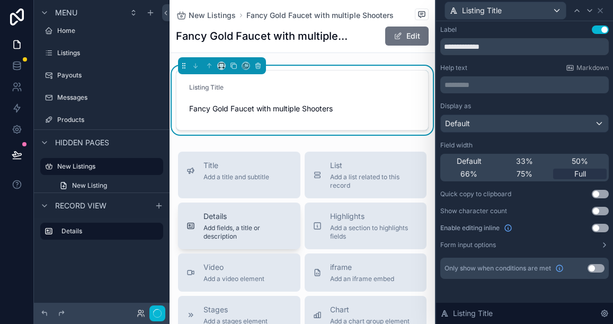
click at [243, 215] on span "Details" at bounding box center [247, 216] width 88 height 11
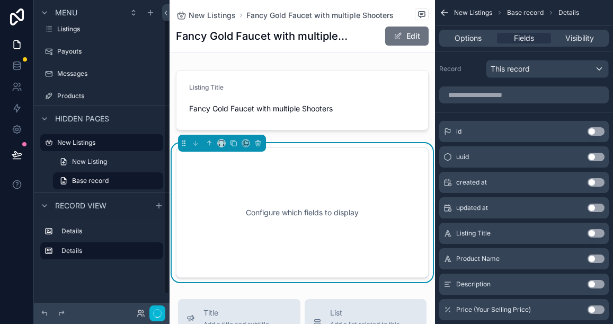
scroll to position [38, 0]
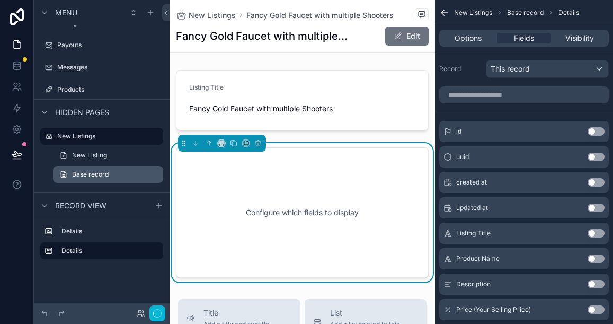
click at [102, 169] on link "Base record" at bounding box center [108, 174] width 110 height 17
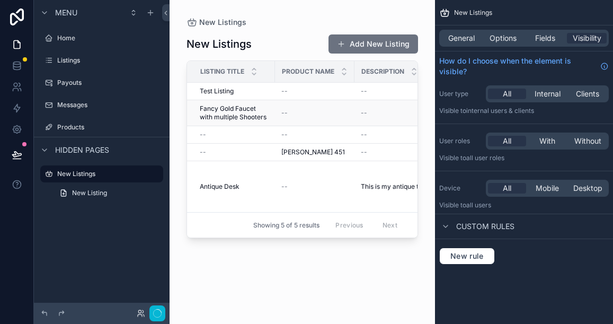
click at [233, 114] on span "Fancy Gold Faucet with multiple Shooters" at bounding box center [234, 112] width 69 height 17
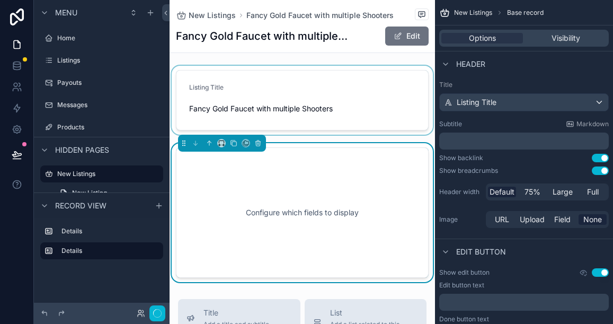
click at [353, 121] on div "scrollable content" at bounding box center [302, 100] width 265 height 69
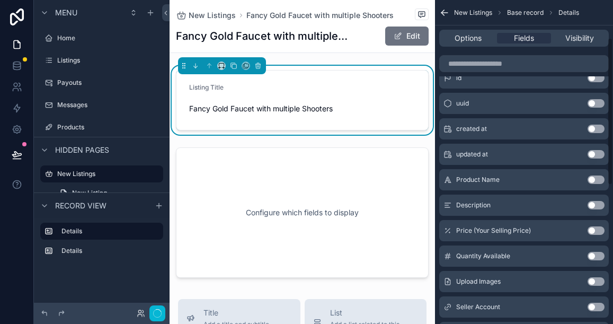
scroll to position [88, 0]
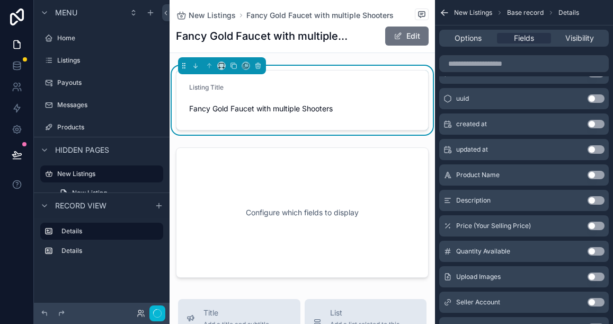
click at [597, 201] on button "Use setting" at bounding box center [596, 200] width 17 height 8
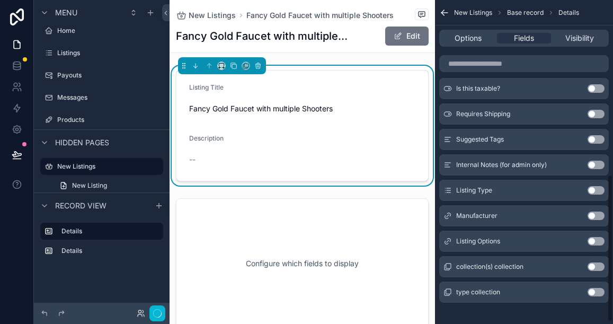
scroll to position [383, 0]
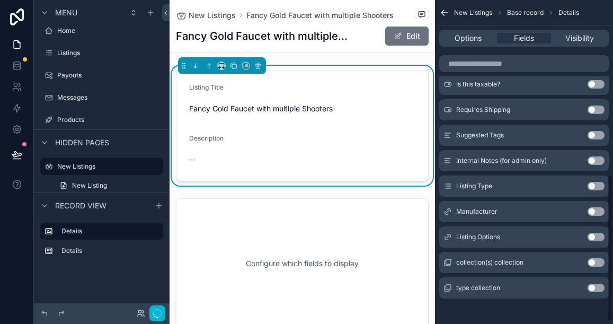
click at [596, 237] on button "Use setting" at bounding box center [596, 237] width 17 height 8
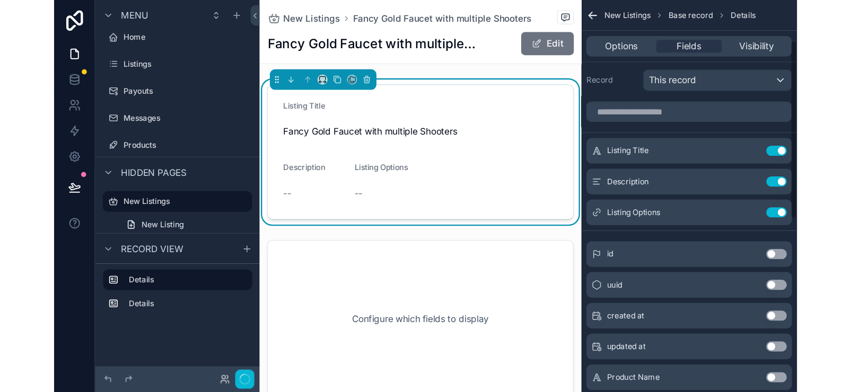
scroll to position [0, 0]
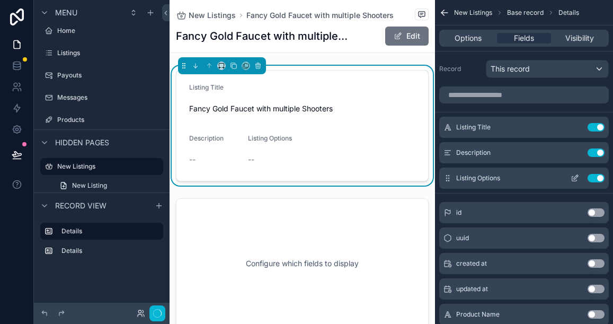
click at [577, 177] on icon "scrollable content" at bounding box center [576, 177] width 4 height 4
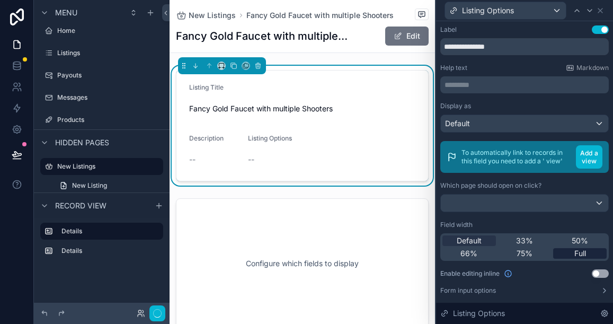
click at [579, 250] on span "Full" at bounding box center [580, 253] width 12 height 11
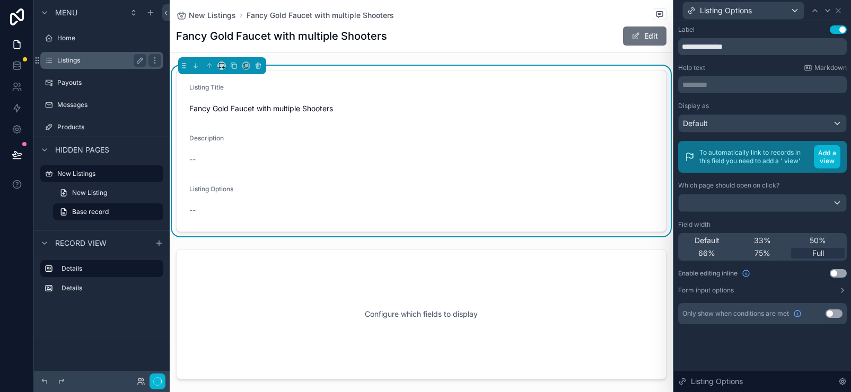
click at [82, 61] on label "Listings" at bounding box center [99, 60] width 85 height 8
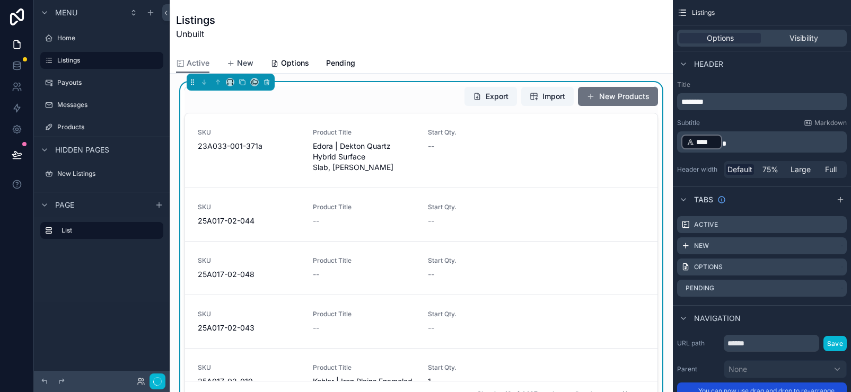
click at [249, 63] on span "New" at bounding box center [245, 63] width 16 height 11
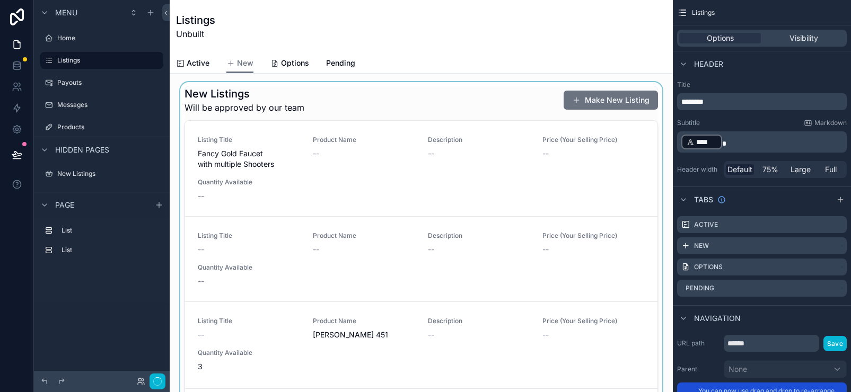
click at [364, 169] on div "scrollable content" at bounding box center [421, 250] width 486 height 336
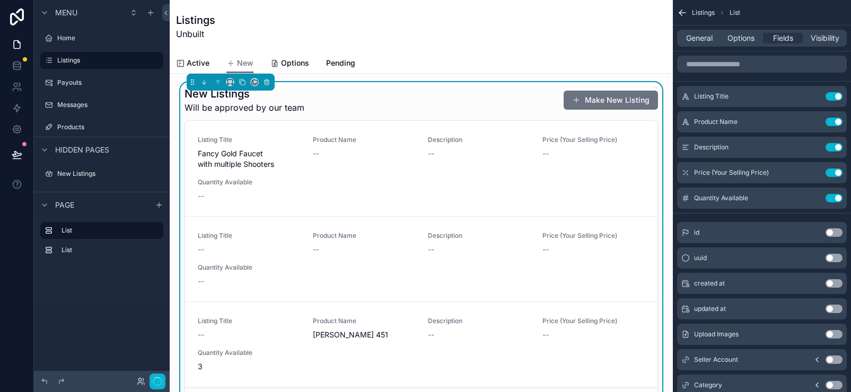
click at [364, 169] on div "Product Name --" at bounding box center [364, 153] width 102 height 34
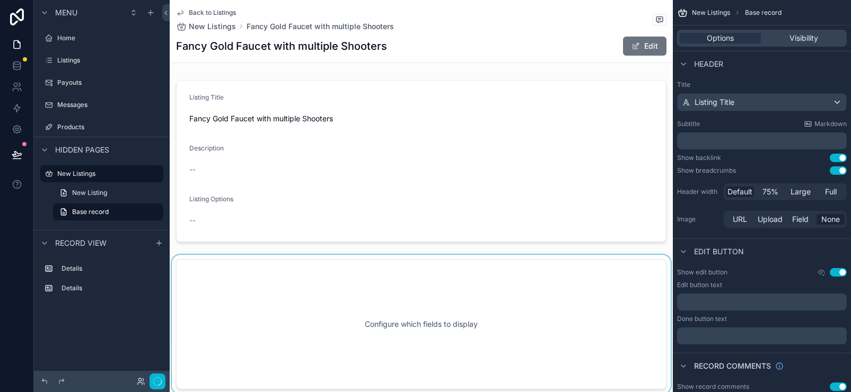
click at [411, 322] on div "scrollable content" at bounding box center [421, 324] width 503 height 139
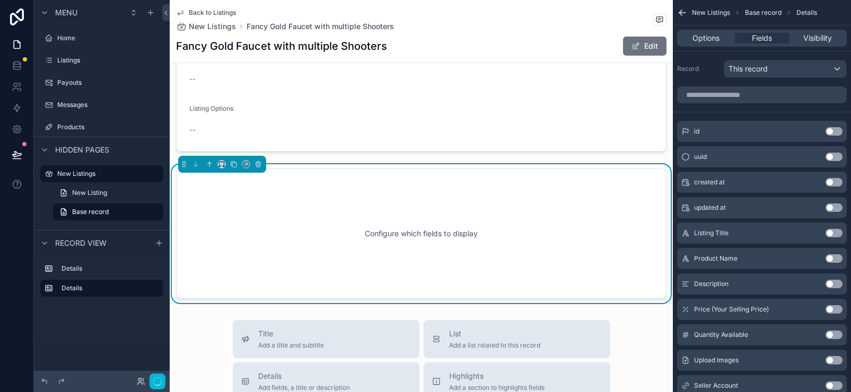
scroll to position [95, 0]
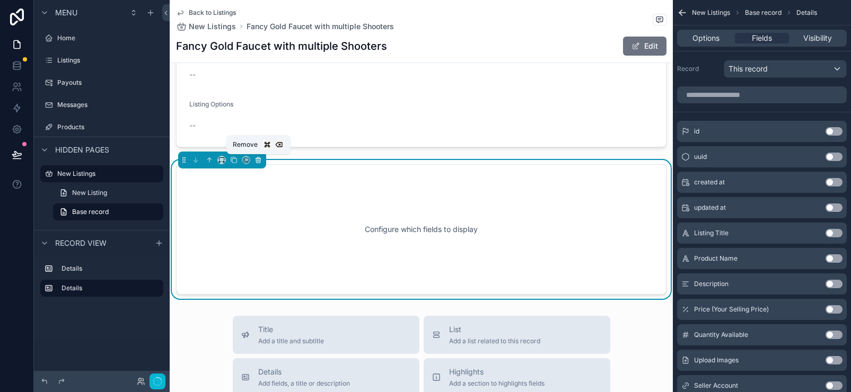
click at [256, 156] on icon "scrollable content" at bounding box center [257, 159] width 7 height 7
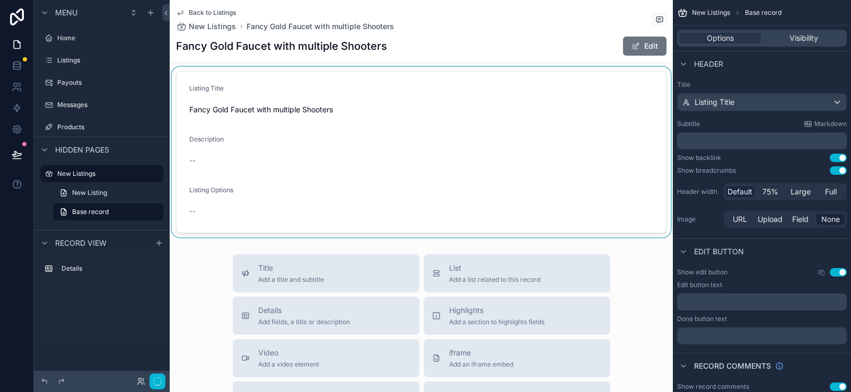
scroll to position [0, 0]
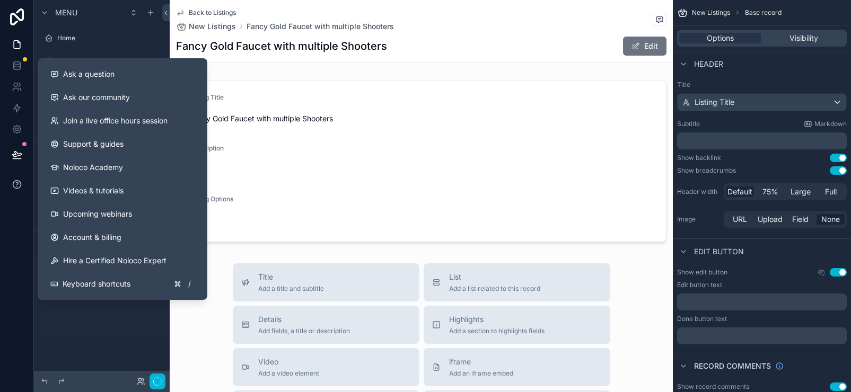
click at [15, 185] on icon at bounding box center [17, 184] width 11 height 11
click at [113, 78] on span "Ask a question" at bounding box center [88, 74] width 51 height 11
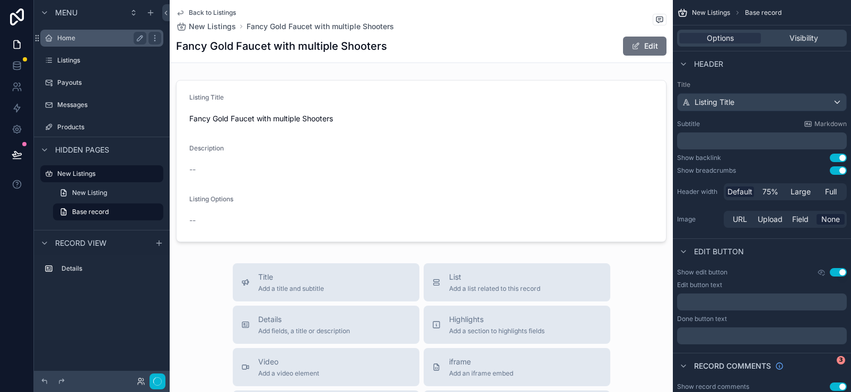
click at [66, 41] on label "Home" at bounding box center [99, 38] width 85 height 8
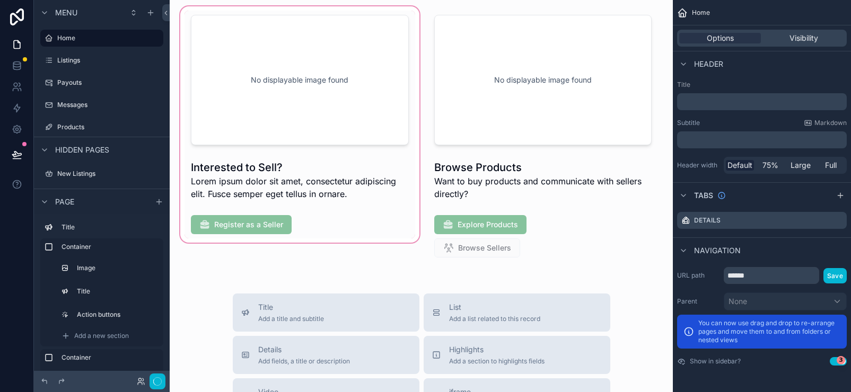
scroll to position [49, 0]
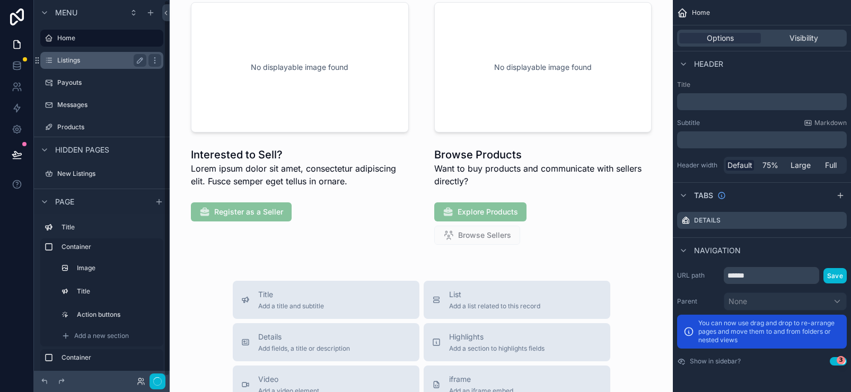
click at [70, 59] on label "Listings" at bounding box center [99, 60] width 85 height 8
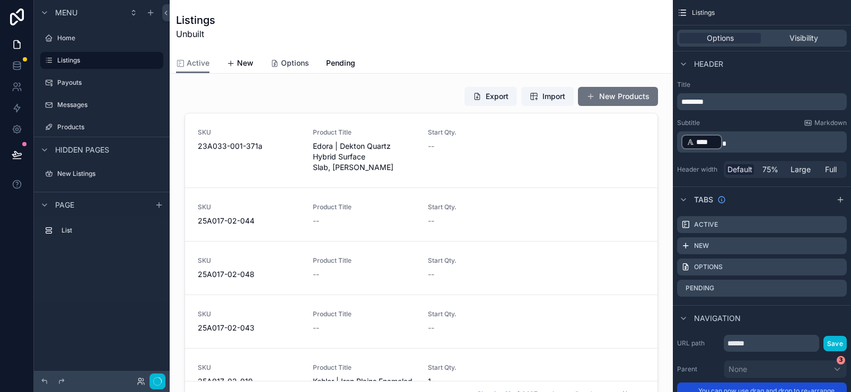
click at [284, 64] on span "Options" at bounding box center [295, 63] width 28 height 11
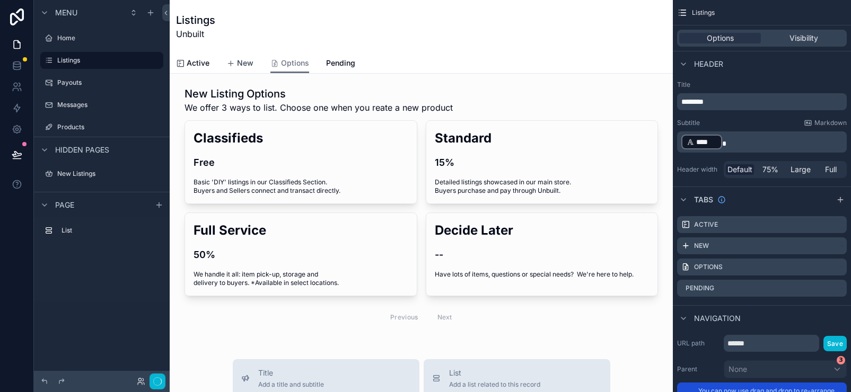
click at [247, 63] on span "New" at bounding box center [245, 63] width 16 height 11
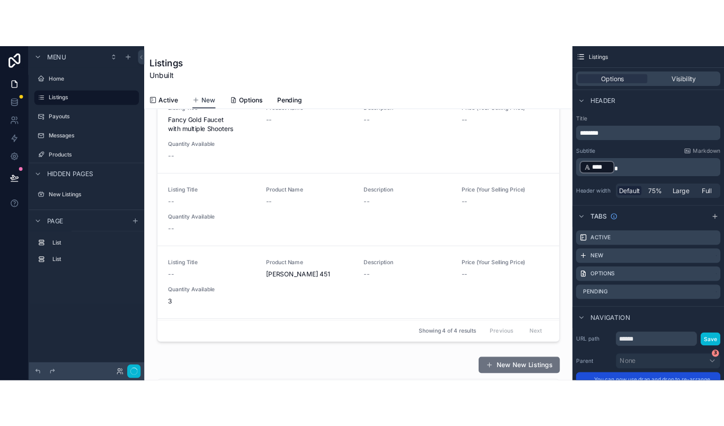
scroll to position [74, 0]
